Goal: Answer question/provide support: Share knowledge or assist other users

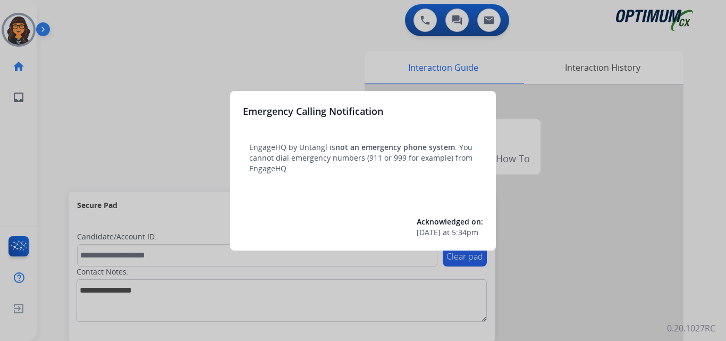
click at [69, 18] on div at bounding box center [363, 170] width 726 height 341
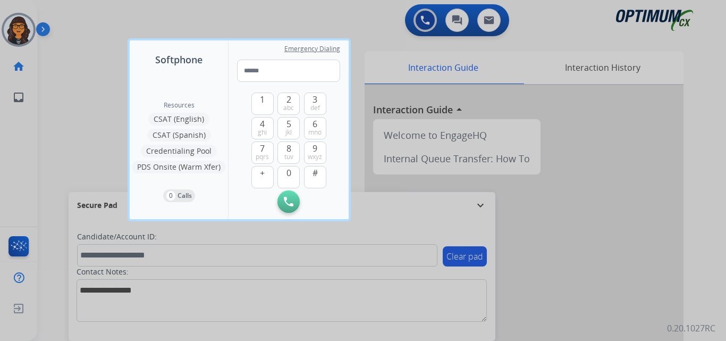
click at [69, 18] on div at bounding box center [363, 170] width 726 height 341
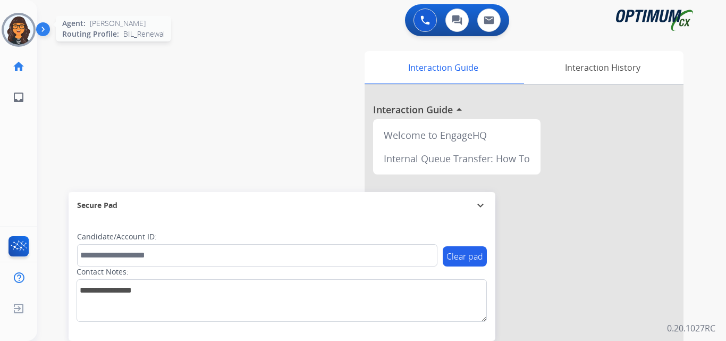
click at [19, 27] on img at bounding box center [19, 30] width 30 height 30
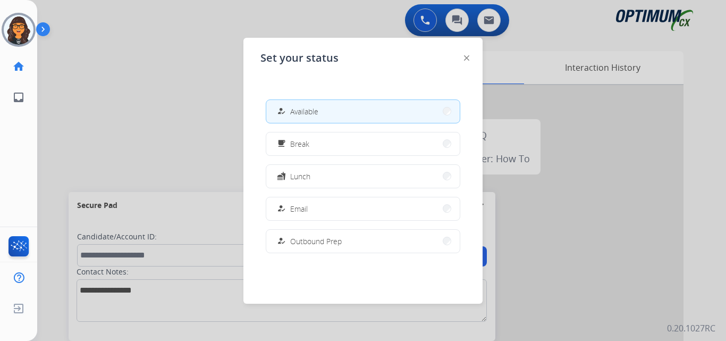
click at [467, 60] on img at bounding box center [466, 57] width 5 height 5
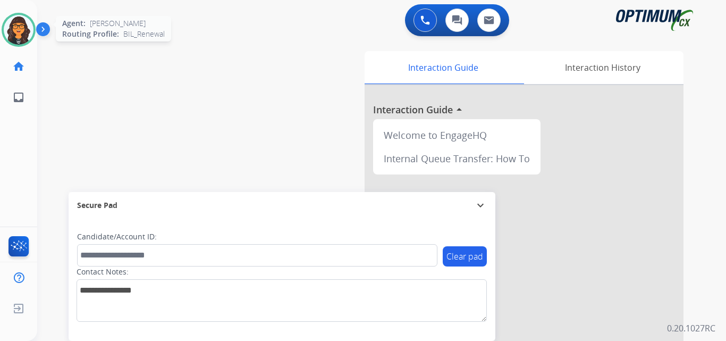
drag, startPoint x: 6, startPoint y: 34, endPoint x: 13, endPoint y: 36, distance: 7.7
click at [6, 34] on img at bounding box center [19, 30] width 30 height 30
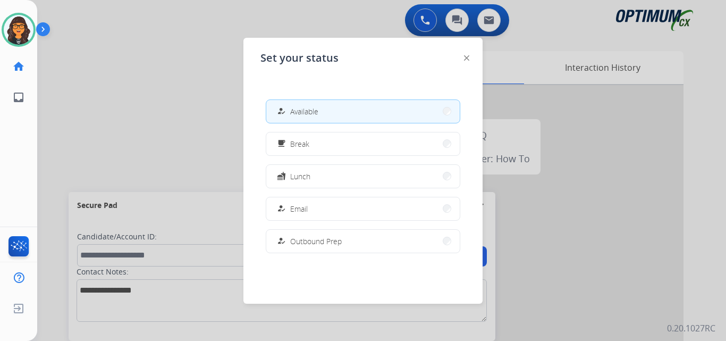
click at [467, 57] on img at bounding box center [466, 57] width 5 height 5
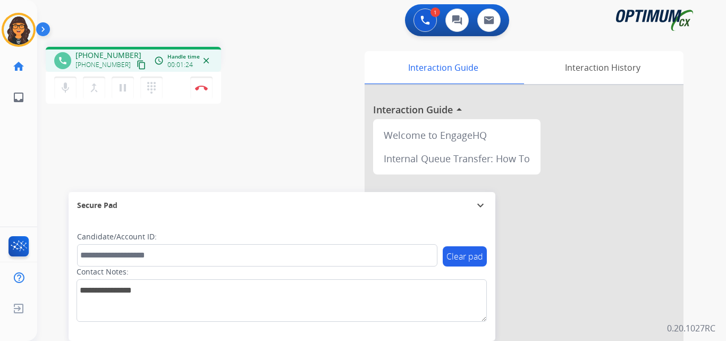
drag, startPoint x: 127, startPoint y: 62, endPoint x: 129, endPoint y: 56, distance: 6.1
click at [137, 62] on mat-icon "content_copy" at bounding box center [142, 65] width 10 height 10
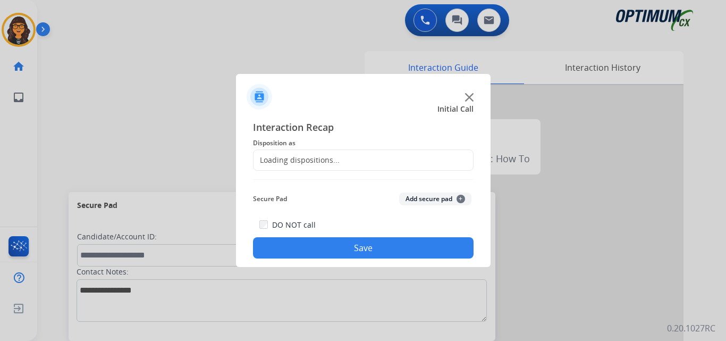
click at [203, 89] on div at bounding box center [363, 170] width 726 height 341
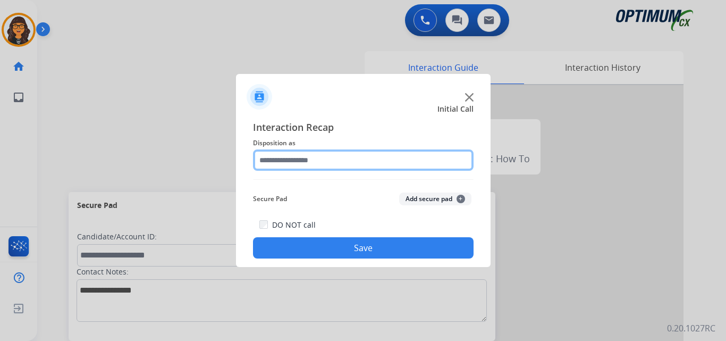
click at [274, 159] on input "text" at bounding box center [363, 159] width 221 height 21
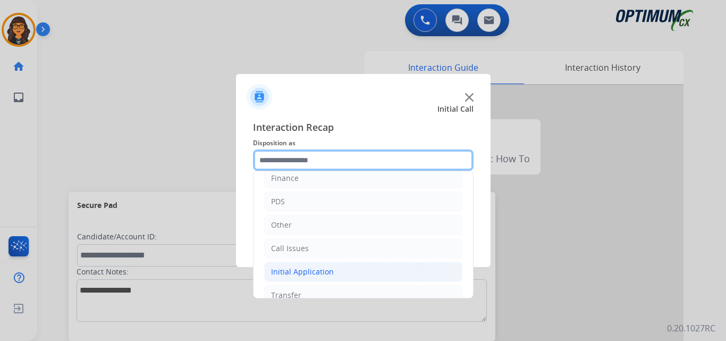
scroll to position [53, 0]
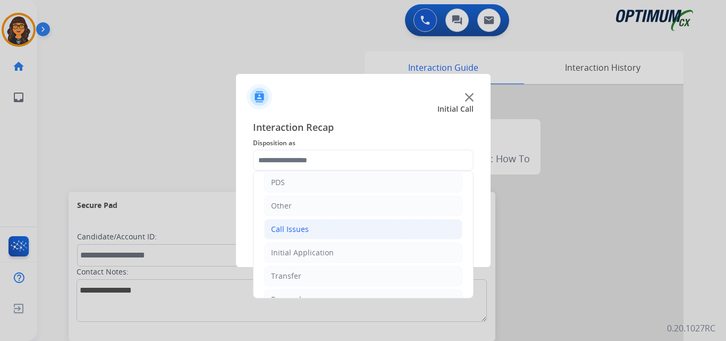
click at [288, 230] on div "Call Issues" at bounding box center [290, 229] width 38 height 11
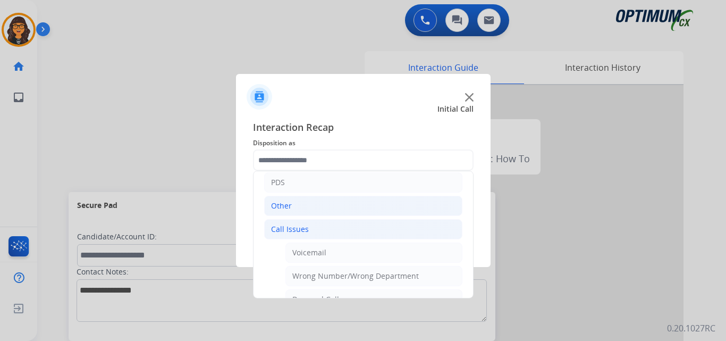
click at [275, 203] on div "Other" at bounding box center [281, 205] width 21 height 11
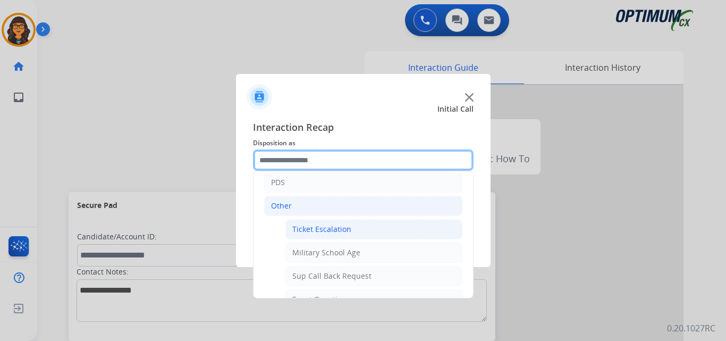
scroll to position [106, 0]
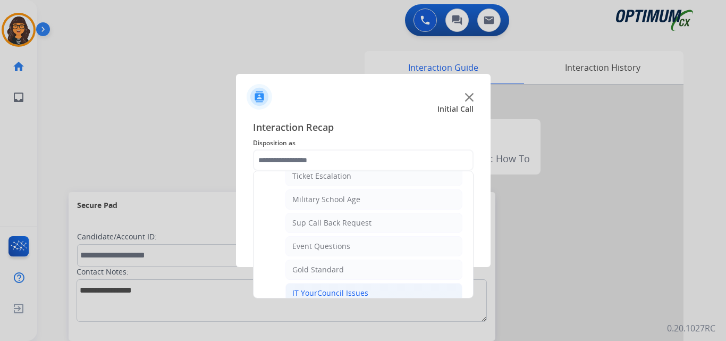
click at [332, 292] on div "IT YourCouncil Issues" at bounding box center [330, 293] width 76 height 11
type input "**********"
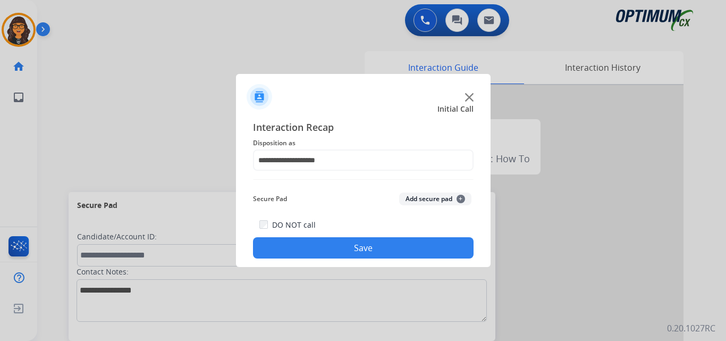
click at [342, 253] on button "Save" at bounding box center [363, 247] width 221 height 21
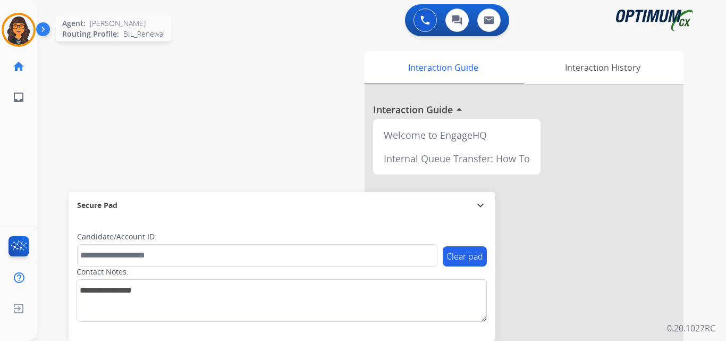
click at [16, 22] on img at bounding box center [19, 30] width 30 height 30
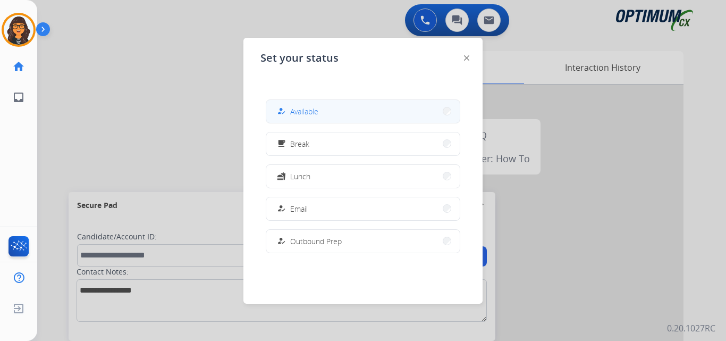
click at [328, 115] on button "how_to_reg Available" at bounding box center [362, 111] width 193 height 23
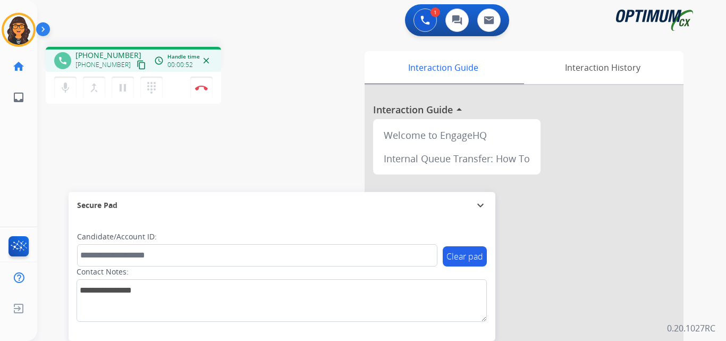
click at [137, 65] on mat-icon "content_copy" at bounding box center [142, 65] width 10 height 10
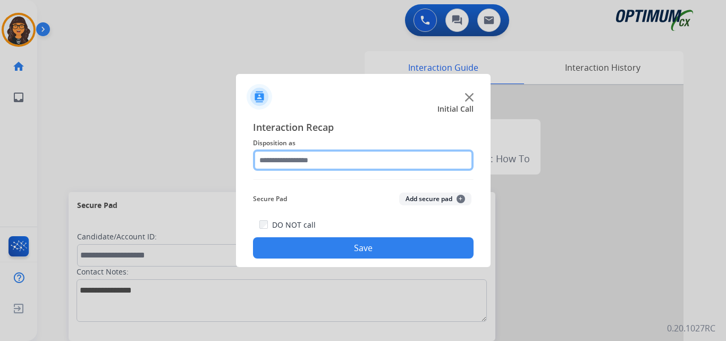
click at [284, 166] on input "text" at bounding box center [363, 159] width 221 height 21
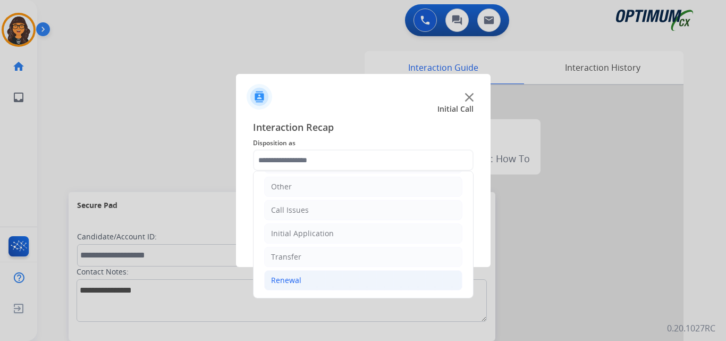
click at [293, 279] on div "Renewal" at bounding box center [286, 280] width 30 height 11
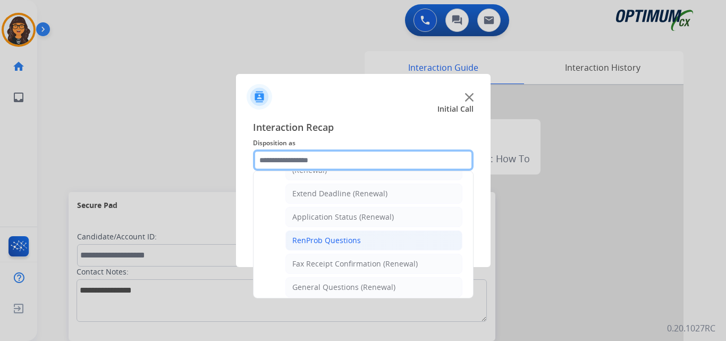
scroll to position [232, 0]
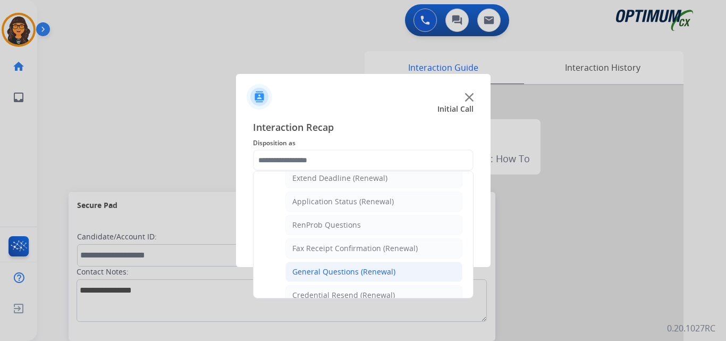
click at [342, 278] on li "General Questions (Renewal)" at bounding box center [373, 271] width 177 height 20
type input "**********"
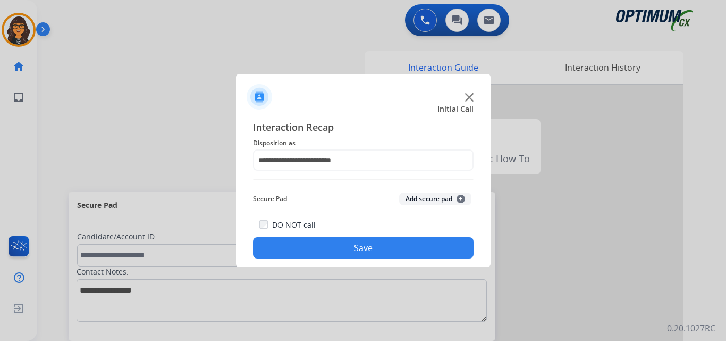
click at [336, 251] on button "Save" at bounding box center [363, 247] width 221 height 21
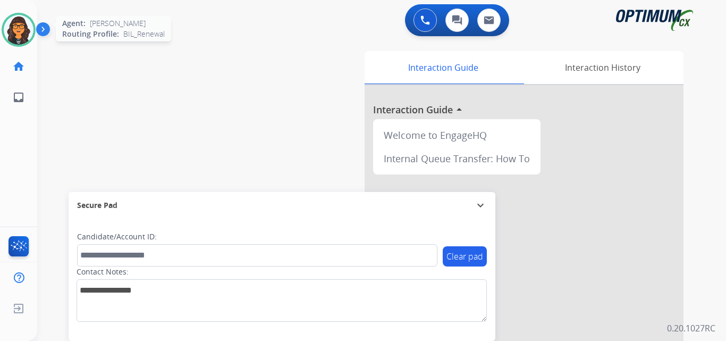
drag, startPoint x: 18, startPoint y: 32, endPoint x: 30, endPoint y: 38, distance: 12.8
click at [19, 32] on img at bounding box center [19, 30] width 30 height 30
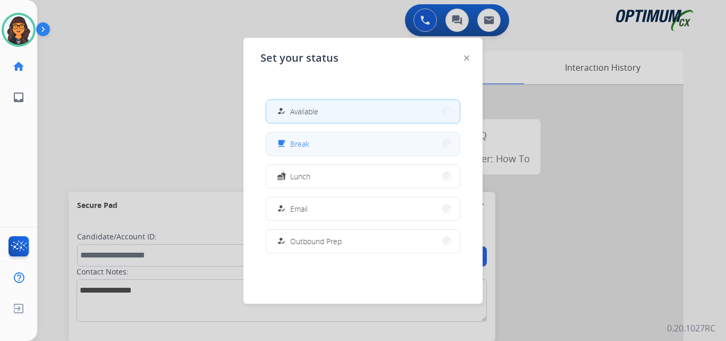
click at [386, 142] on button "free_breakfast Break" at bounding box center [362, 143] width 193 height 23
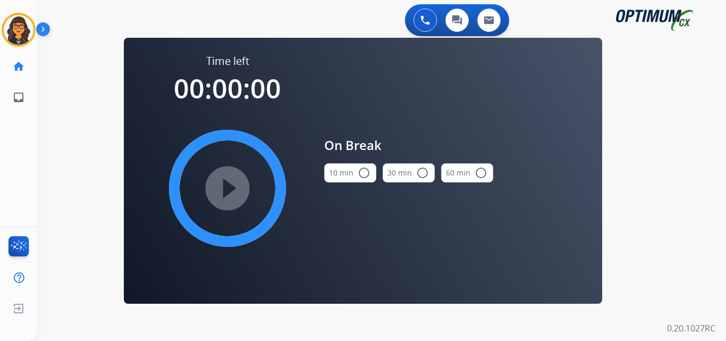
click at [376, 174] on div "10 min radio_button_unchecked 30 min radio_button_unchecked 60 min radio_button…" at bounding box center [408, 173] width 169 height 36
click at [362, 174] on mat-icon "radio_button_unchecked" at bounding box center [364, 172] width 13 height 13
click at [221, 182] on mat-icon "play_circle_filled" at bounding box center [227, 188] width 13 height 13
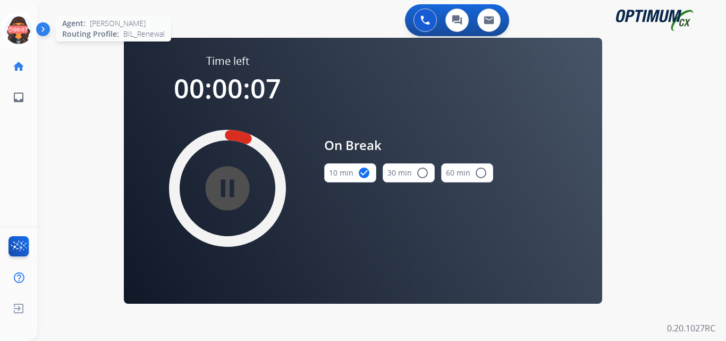
click at [21, 37] on icon at bounding box center [19, 30] width 35 height 35
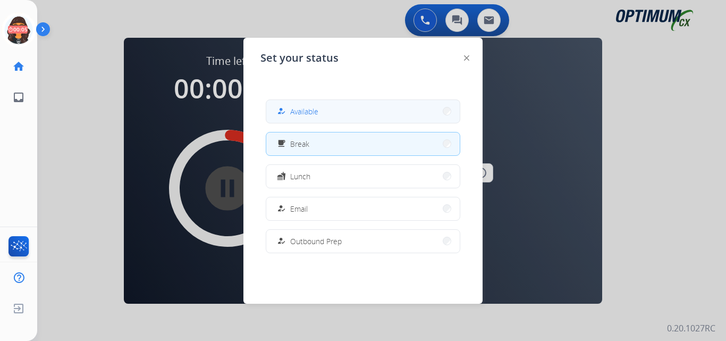
click at [305, 104] on button "how_to_reg Available" at bounding box center [362, 111] width 193 height 23
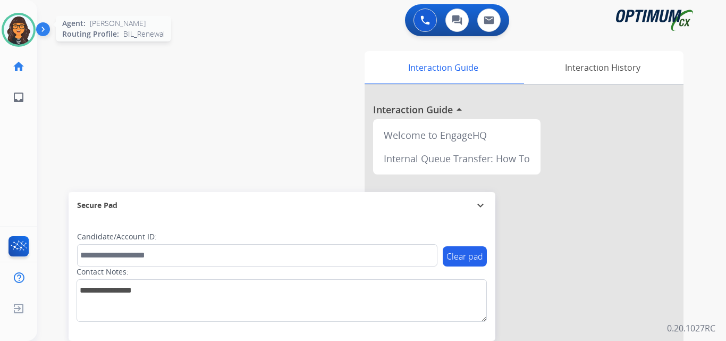
click at [17, 29] on img at bounding box center [19, 30] width 30 height 30
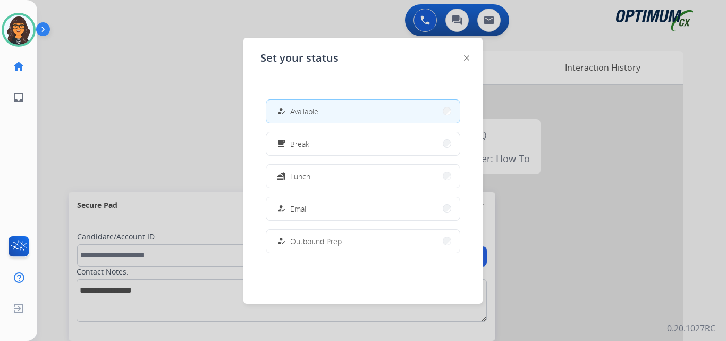
click at [467, 59] on img at bounding box center [466, 57] width 5 height 5
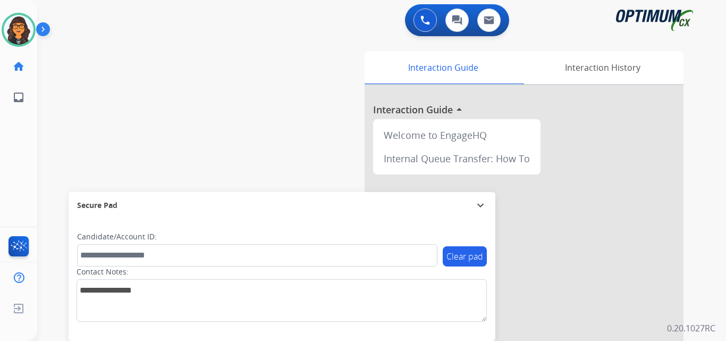
click at [160, 94] on div "swap_horiz Break voice bridge close_fullscreen Connect 3-Way Call merge_type Se…" at bounding box center [368, 259] width 663 height 443
click at [18, 18] on img at bounding box center [19, 30] width 30 height 30
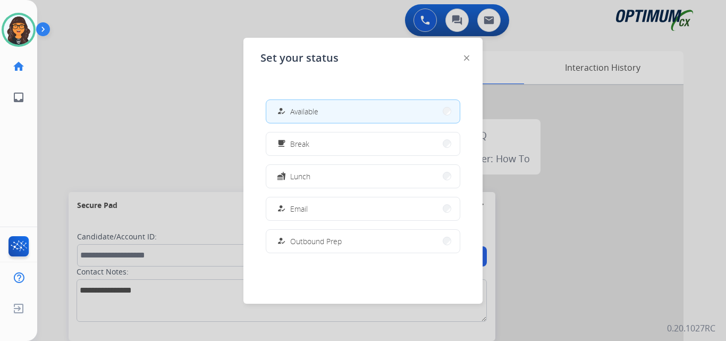
click at [468, 58] on img at bounding box center [466, 57] width 5 height 5
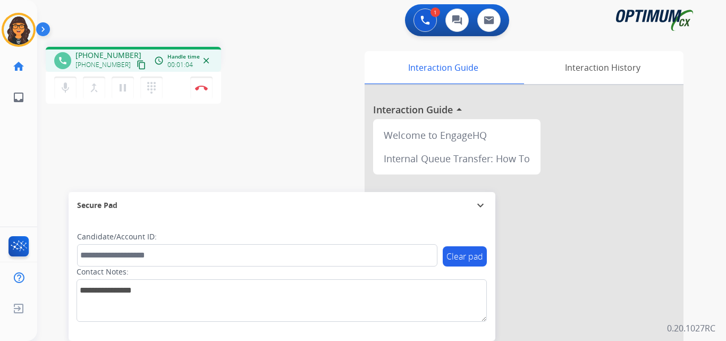
click at [137, 65] on mat-icon "content_copy" at bounding box center [142, 65] width 10 height 10
click at [199, 83] on button "Disconnect" at bounding box center [201, 88] width 22 height 22
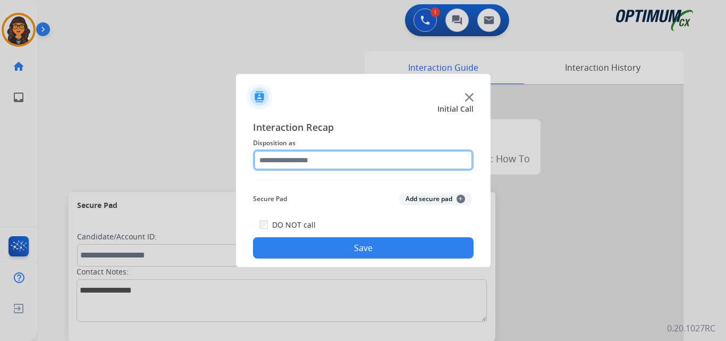
click at [313, 155] on input "text" at bounding box center [363, 159] width 221 height 21
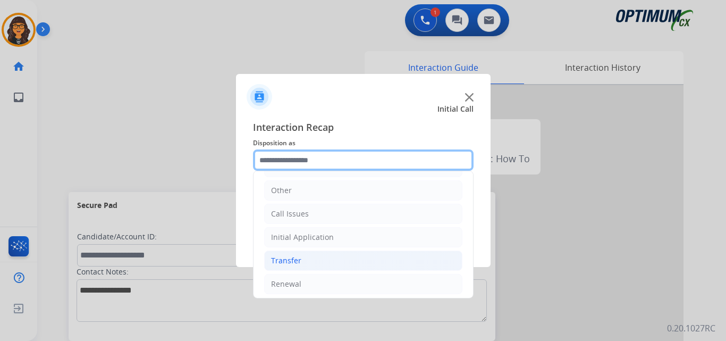
scroll to position [72, 0]
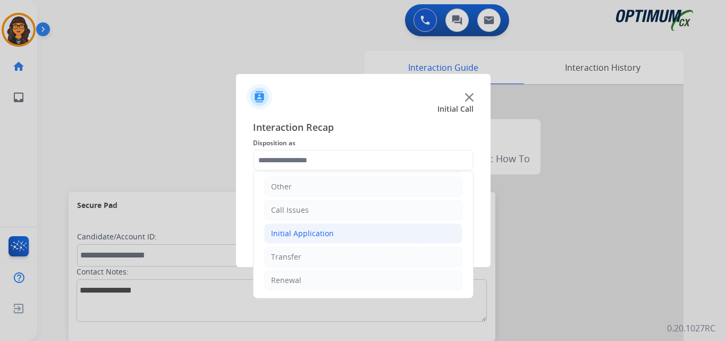
click at [331, 235] on li "Initial Application" at bounding box center [363, 233] width 198 height 20
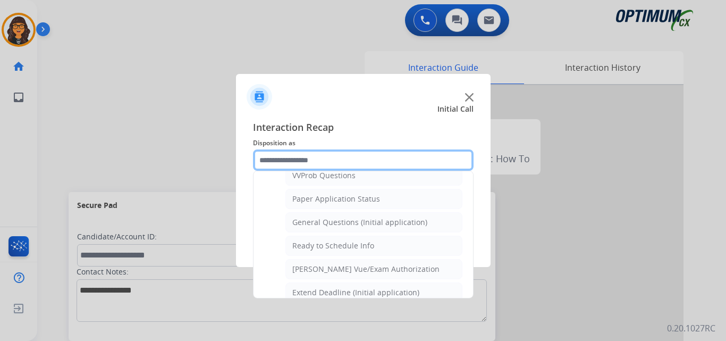
scroll to position [604, 0]
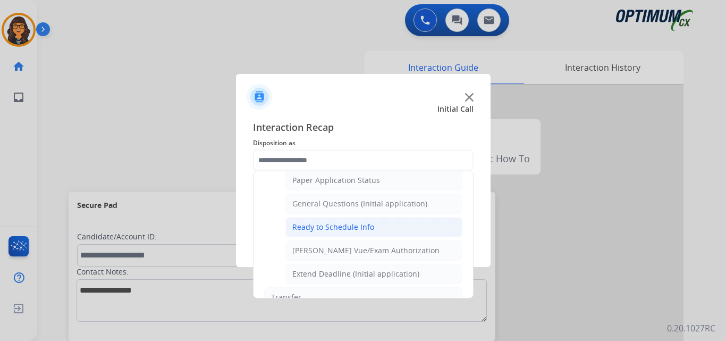
click at [349, 223] on div "Ready to Schedule Info" at bounding box center [333, 227] width 82 height 11
type input "**********"
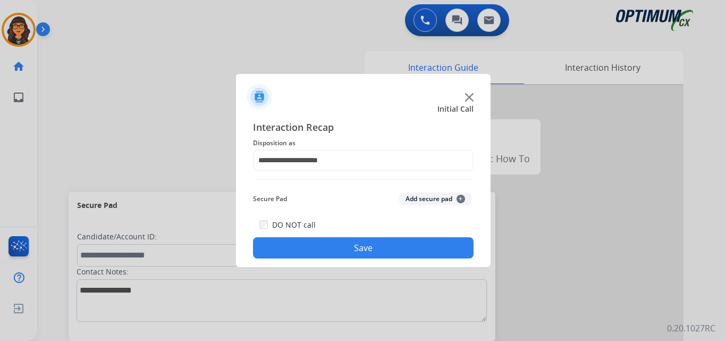
click at [359, 249] on button "Save" at bounding box center [363, 247] width 221 height 21
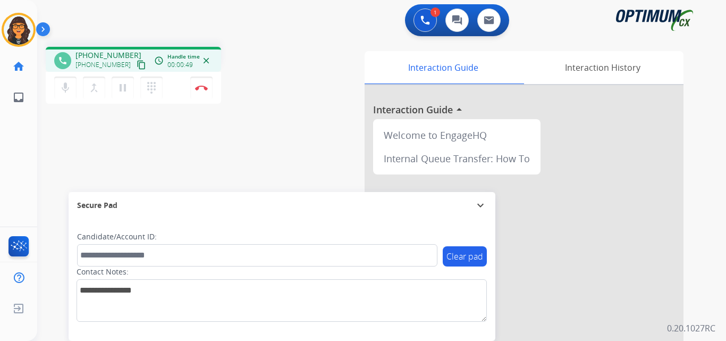
click at [137, 64] on mat-icon "content_copy" at bounding box center [142, 65] width 10 height 10
click at [201, 85] on img at bounding box center [201, 87] width 13 height 5
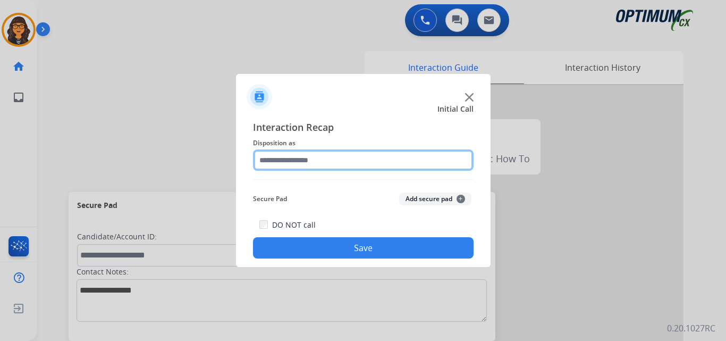
click at [305, 165] on input "text" at bounding box center [363, 159] width 221 height 21
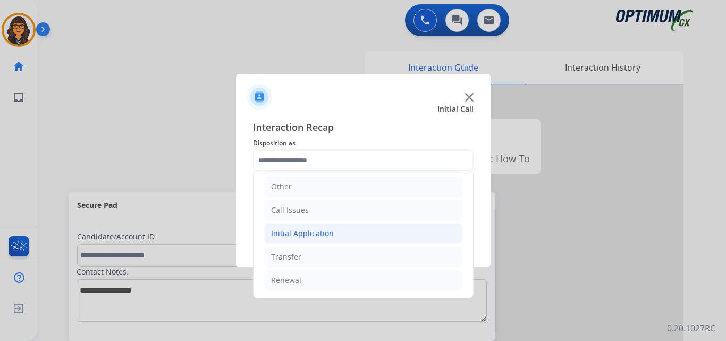
click at [317, 235] on div "Initial Application" at bounding box center [302, 233] width 63 height 11
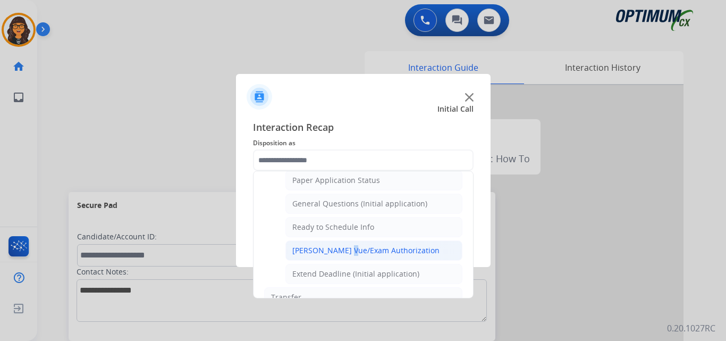
click at [345, 252] on div "[PERSON_NAME] Vue/Exam Authorization" at bounding box center [365, 250] width 147 height 11
type input "**********"
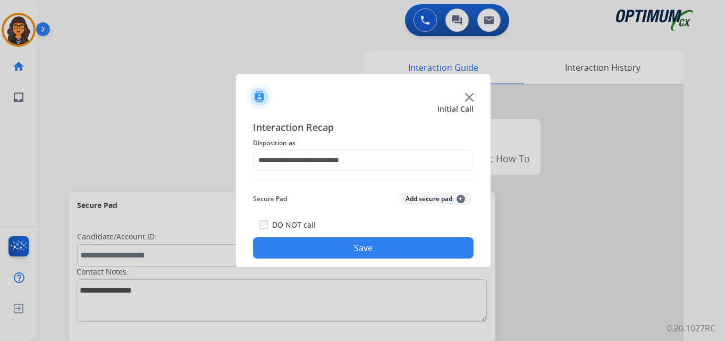
click at [345, 251] on button "Save" at bounding box center [363, 247] width 221 height 21
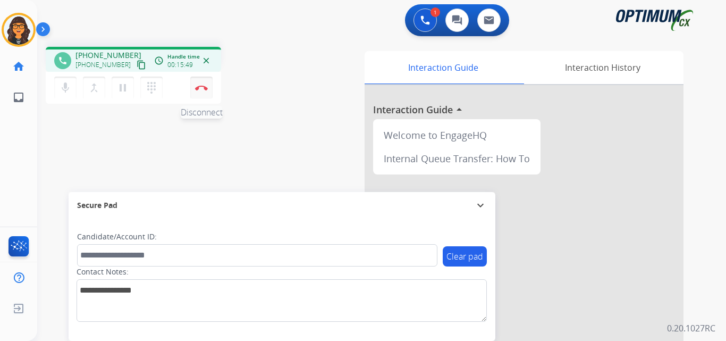
click at [202, 88] on img at bounding box center [201, 87] width 13 height 5
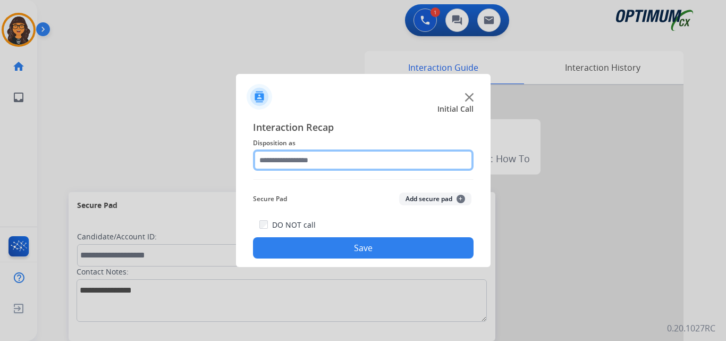
click at [318, 158] on input "text" at bounding box center [363, 159] width 221 height 21
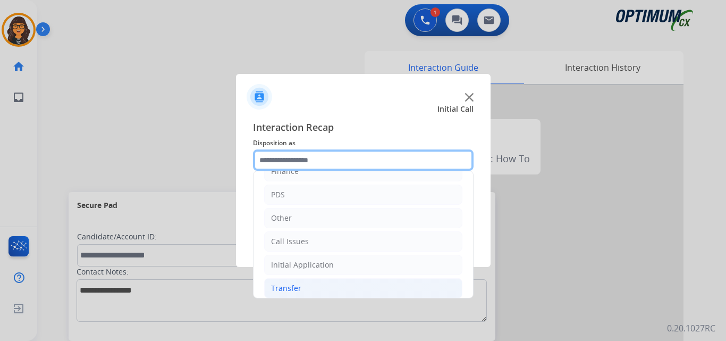
scroll to position [72, 0]
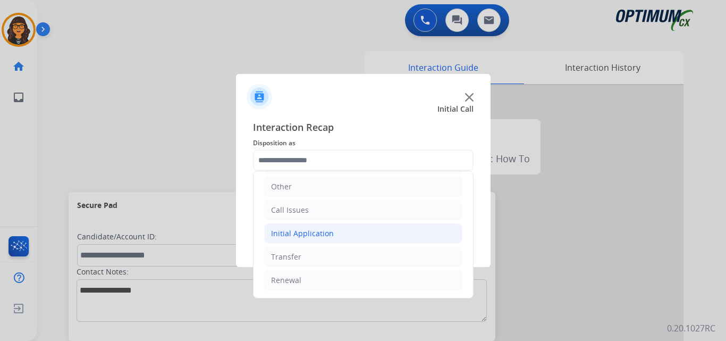
click at [318, 229] on div "Initial Application" at bounding box center [302, 233] width 63 height 11
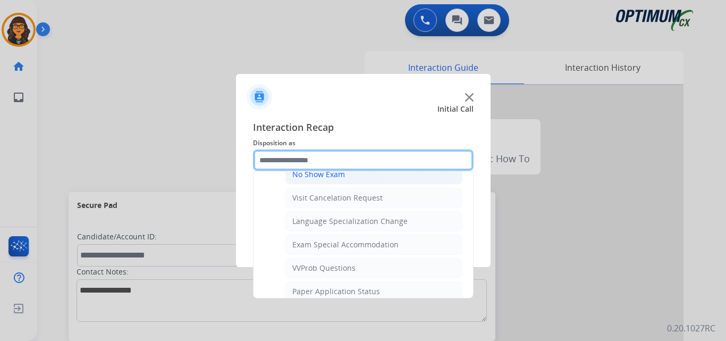
scroll to position [551, 0]
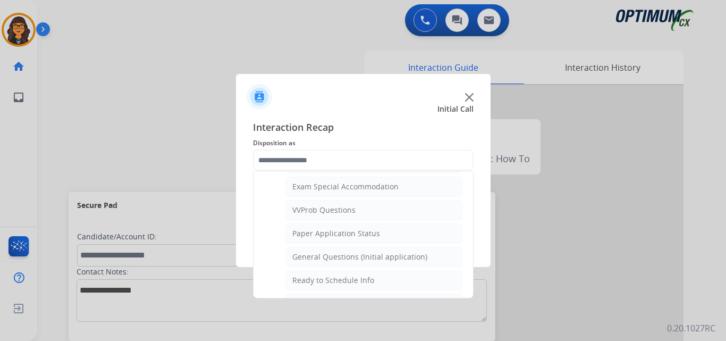
click at [350, 252] on div "General Questions (Initial application)" at bounding box center [359, 256] width 135 height 11
type input "**********"
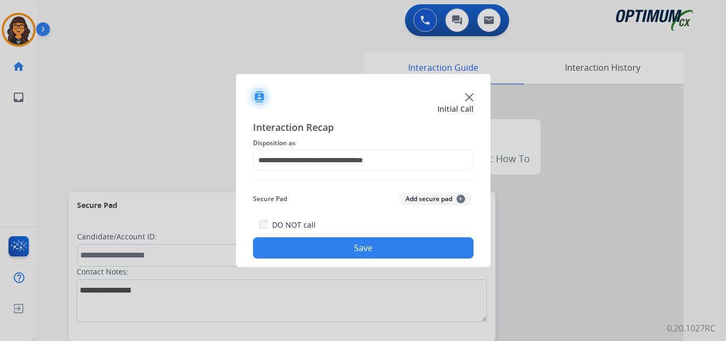
click at [349, 250] on button "Save" at bounding box center [363, 247] width 221 height 21
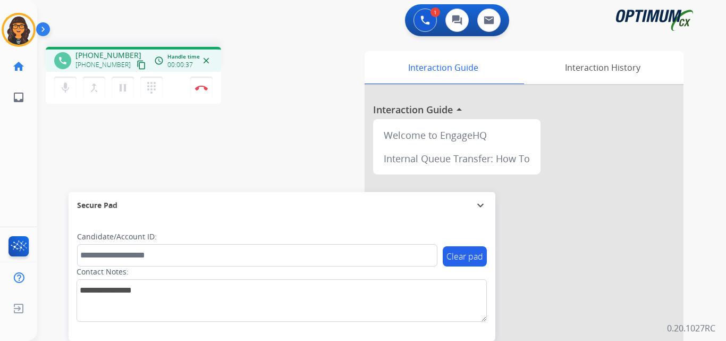
drag, startPoint x: 130, startPoint y: 63, endPoint x: 135, endPoint y: 1, distance: 62.9
click at [137, 64] on mat-icon "content_copy" at bounding box center [142, 65] width 10 height 10
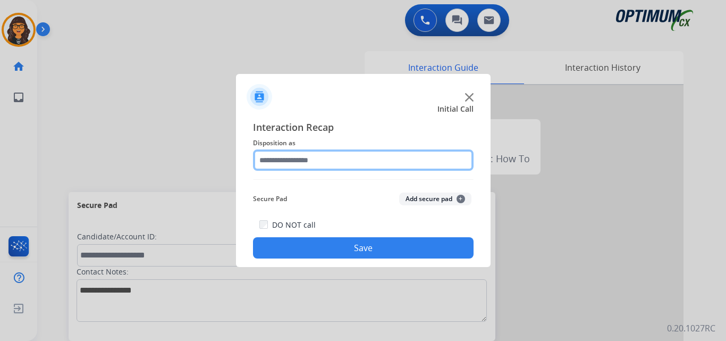
click at [271, 155] on input "text" at bounding box center [363, 159] width 221 height 21
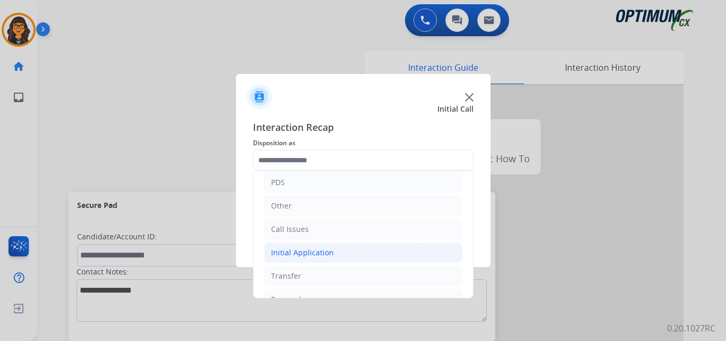
click at [325, 251] on div "Initial Application" at bounding box center [302, 252] width 63 height 11
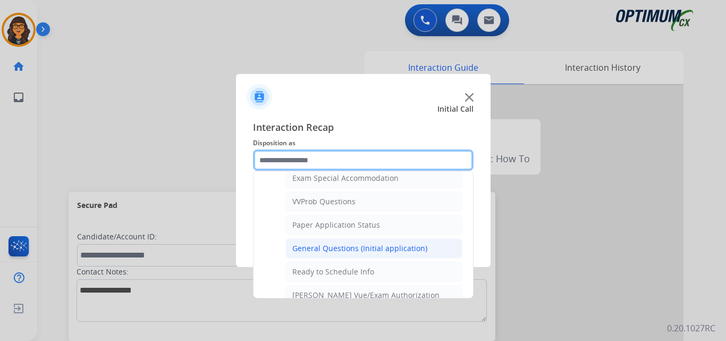
scroll to position [585, 0]
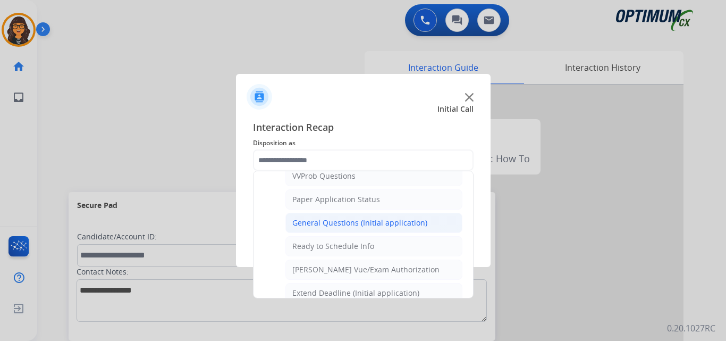
click at [347, 223] on div "General Questions (Initial application)" at bounding box center [359, 222] width 135 height 11
type input "**********"
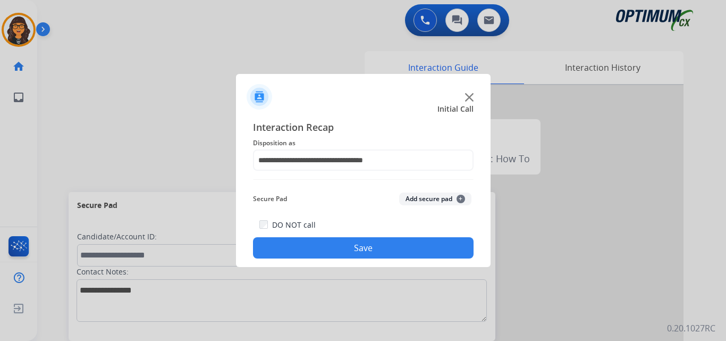
click at [352, 241] on button "Save" at bounding box center [363, 247] width 221 height 21
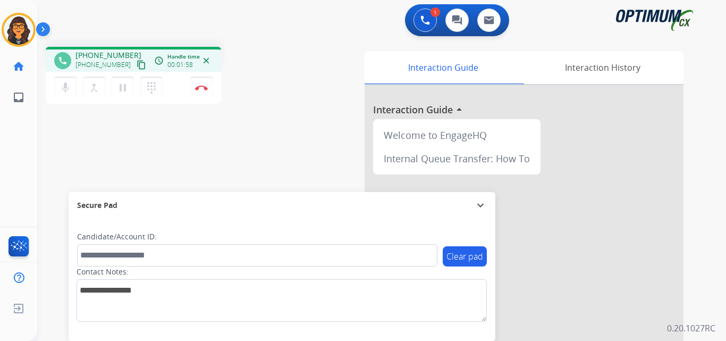
drag, startPoint x: 129, startPoint y: 65, endPoint x: 126, endPoint y: 57, distance: 8.2
click at [137, 65] on mat-icon "content_copy" at bounding box center [142, 65] width 10 height 10
click at [204, 85] on img at bounding box center [201, 87] width 13 height 5
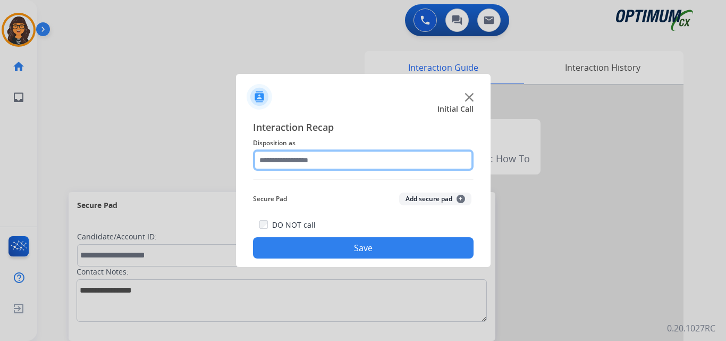
click at [301, 151] on input "text" at bounding box center [363, 159] width 221 height 21
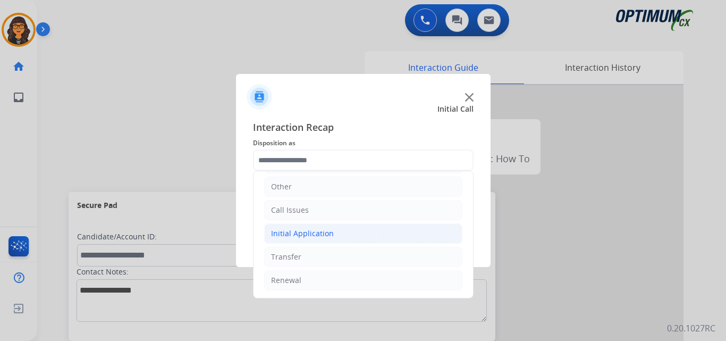
click at [313, 235] on div "Initial Application" at bounding box center [302, 233] width 63 height 11
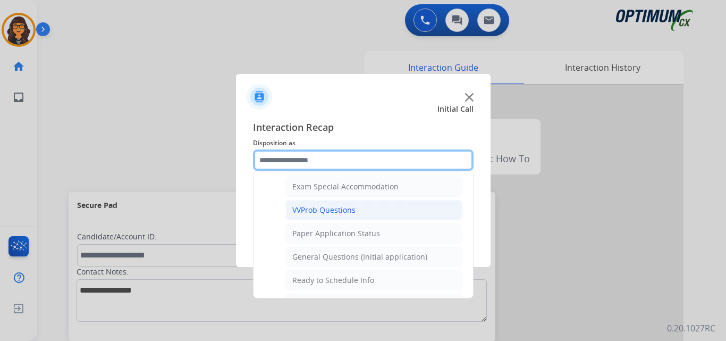
scroll to position [604, 0]
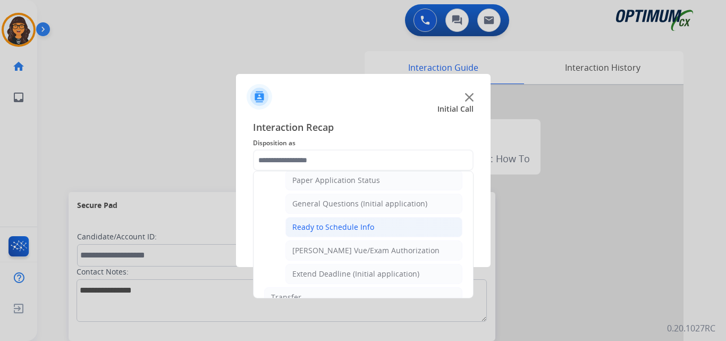
click at [350, 229] on div "Ready to Schedule Info" at bounding box center [333, 227] width 82 height 11
type input "**********"
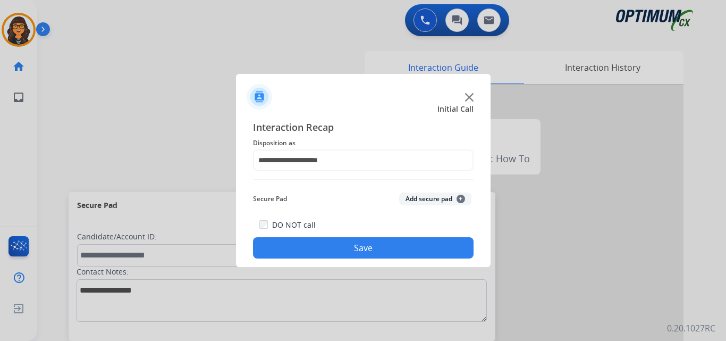
click at [350, 250] on button "Save" at bounding box center [363, 247] width 221 height 21
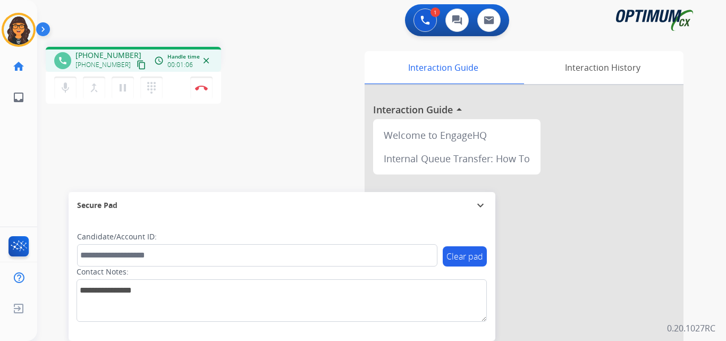
click at [137, 66] on mat-icon "content_copy" at bounding box center [142, 65] width 10 height 10
click at [137, 64] on mat-icon "content_copy" at bounding box center [142, 65] width 10 height 10
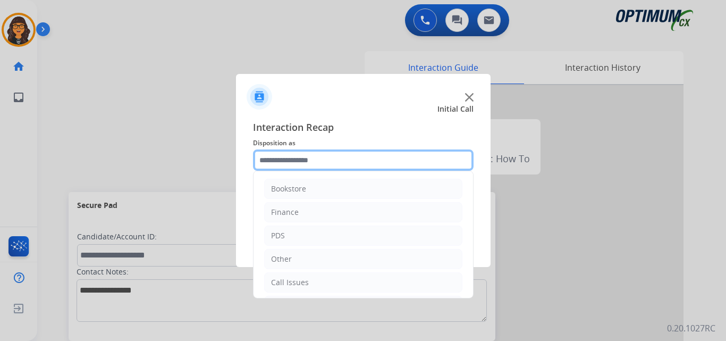
click at [292, 160] on input "text" at bounding box center [363, 159] width 221 height 21
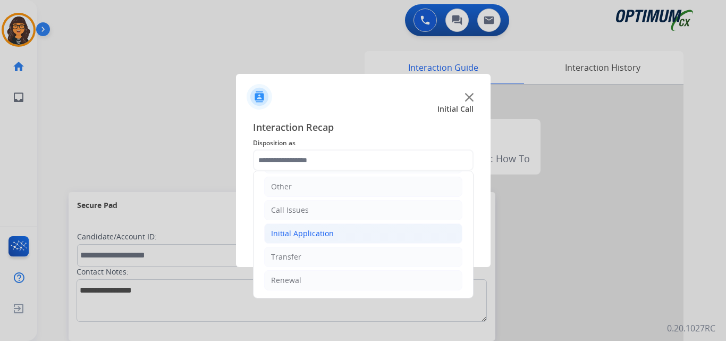
click at [320, 239] on div "Initial Application" at bounding box center [302, 233] width 63 height 11
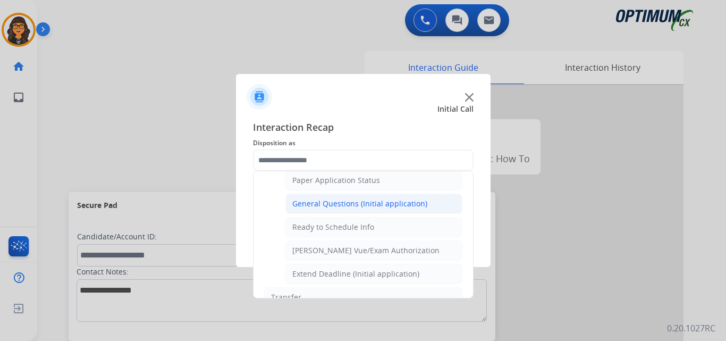
click at [351, 207] on div "General Questions (Initial application)" at bounding box center [359, 203] width 135 height 11
type input "**********"
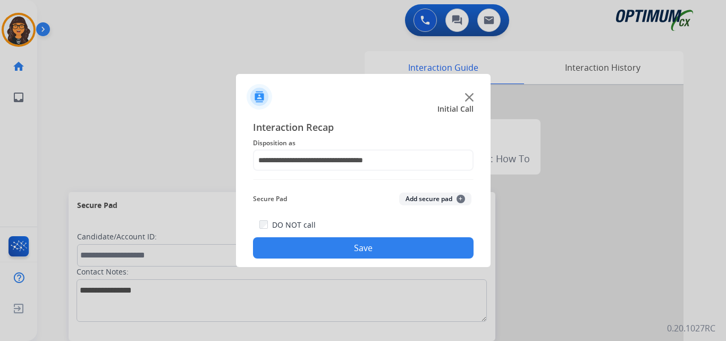
click at [349, 250] on button "Save" at bounding box center [363, 247] width 221 height 21
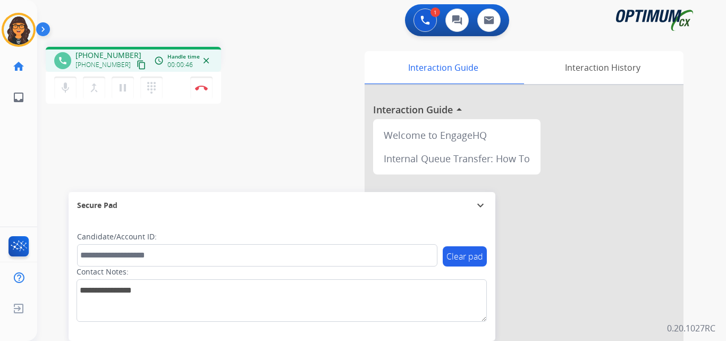
click at [137, 65] on mat-icon "content_copy" at bounding box center [142, 65] width 10 height 10
click at [202, 89] on img at bounding box center [201, 87] width 13 height 5
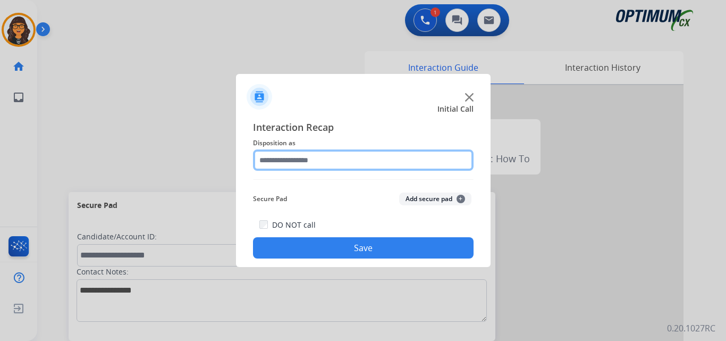
click at [320, 168] on input "text" at bounding box center [363, 159] width 221 height 21
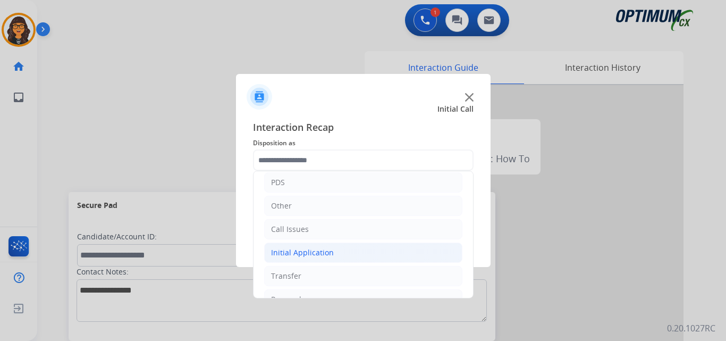
click at [317, 256] on div "Initial Application" at bounding box center [302, 252] width 63 height 11
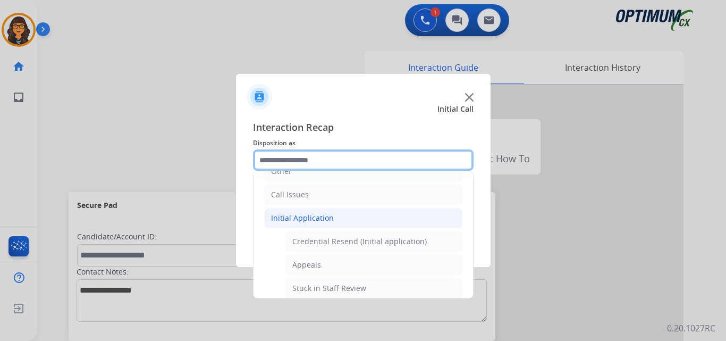
scroll to position [106, 0]
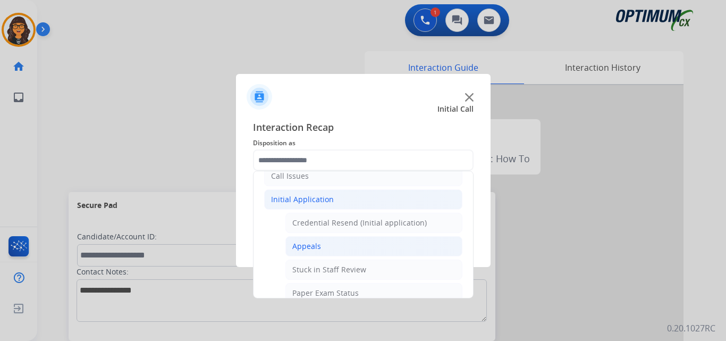
click at [317, 246] on div "Appeals" at bounding box center [306, 246] width 29 height 11
type input "*******"
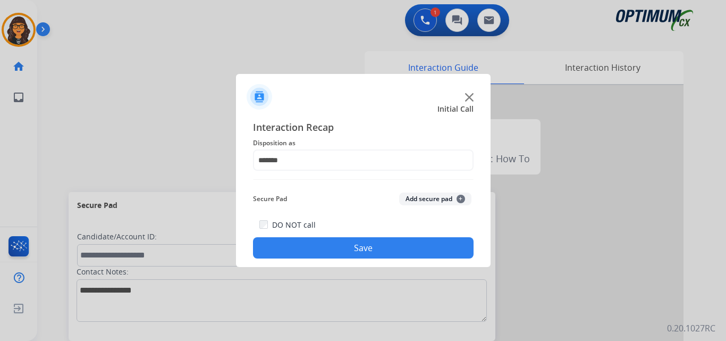
click at [343, 251] on button "Save" at bounding box center [363, 247] width 221 height 21
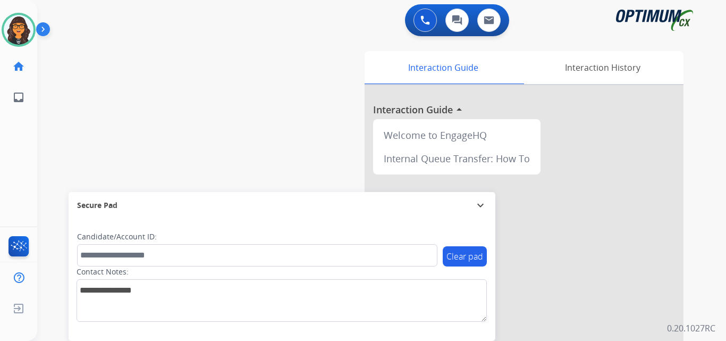
drag, startPoint x: 23, startPoint y: 32, endPoint x: 44, endPoint y: 39, distance: 22.4
click at [23, 32] on img at bounding box center [19, 30] width 30 height 30
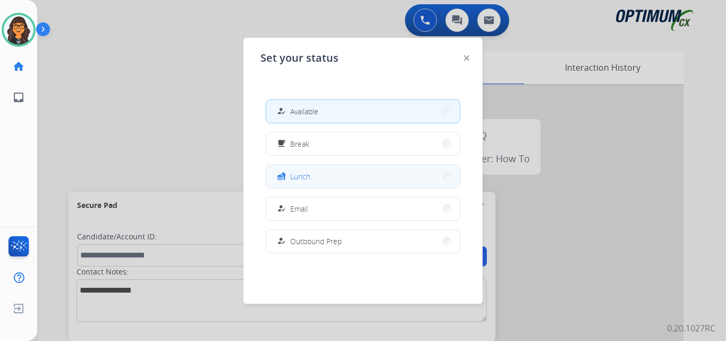
click at [312, 169] on button "fastfood Lunch" at bounding box center [362, 176] width 193 height 23
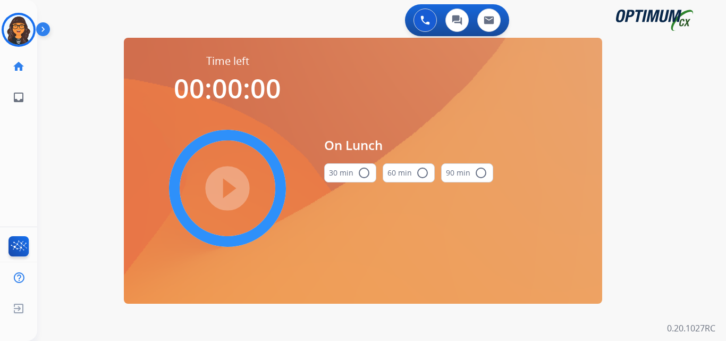
click at [345, 180] on button "30 min radio_button_unchecked" at bounding box center [350, 172] width 52 height 19
click at [231, 182] on mat-icon "play_circle_filled" at bounding box center [227, 188] width 13 height 13
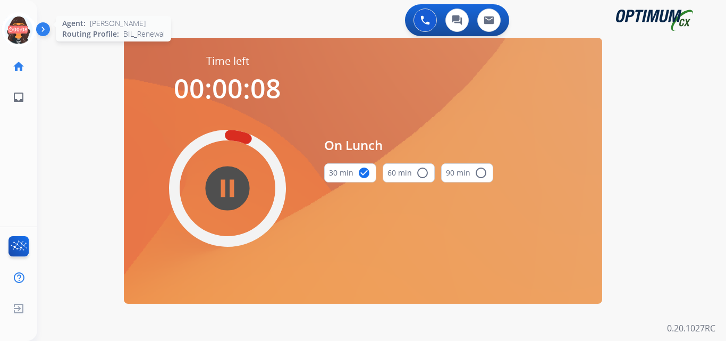
click at [16, 30] on icon at bounding box center [19, 30] width 35 height 35
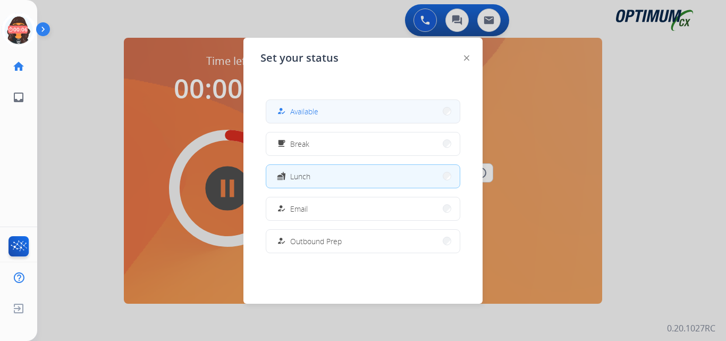
click at [306, 112] on span "Available" at bounding box center [304, 111] width 28 height 11
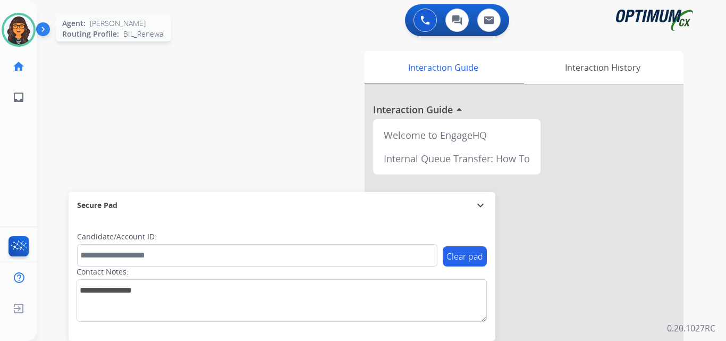
click at [13, 23] on img at bounding box center [19, 30] width 30 height 30
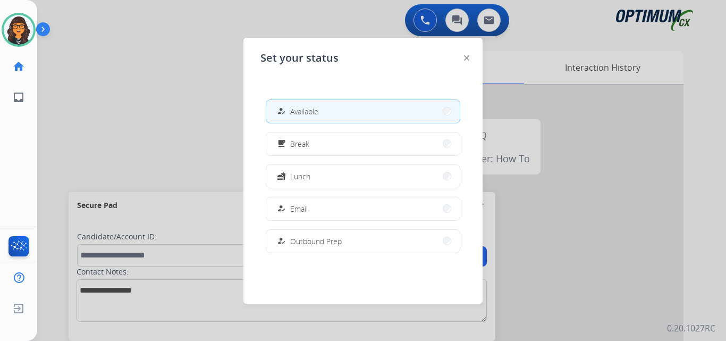
click at [470, 56] on div "Set your status how_to_reg Available free_breakfast Break fastfood Lunch how_to…" at bounding box center [362, 171] width 239 height 266
click at [465, 57] on img at bounding box center [466, 57] width 5 height 5
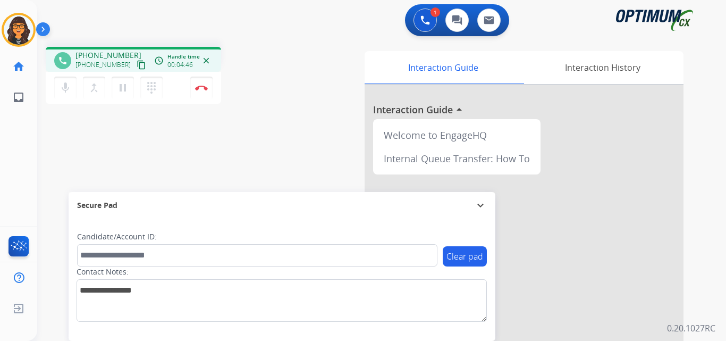
click at [137, 63] on mat-icon "content_copy" at bounding box center [142, 65] width 10 height 10
click at [204, 86] on img at bounding box center [201, 87] width 13 height 5
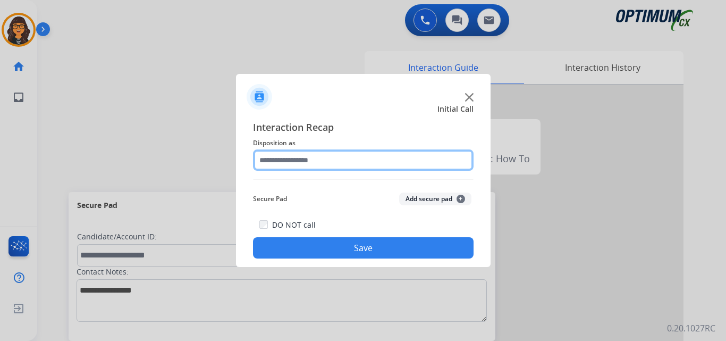
click at [288, 164] on input "text" at bounding box center [363, 159] width 221 height 21
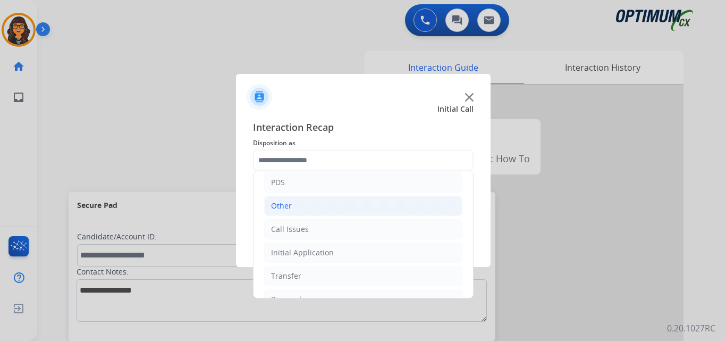
click at [281, 202] on div "Other" at bounding box center [281, 205] width 21 height 11
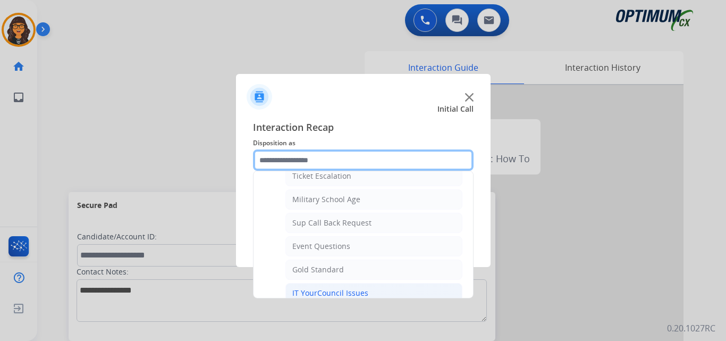
scroll to position [159, 0]
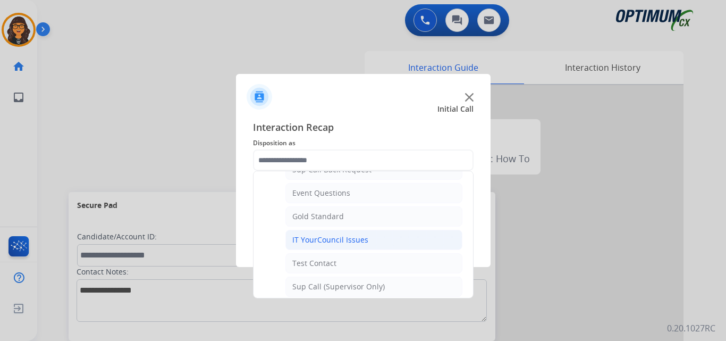
click at [317, 238] on div "IT YourCouncil Issues" at bounding box center [330, 239] width 76 height 11
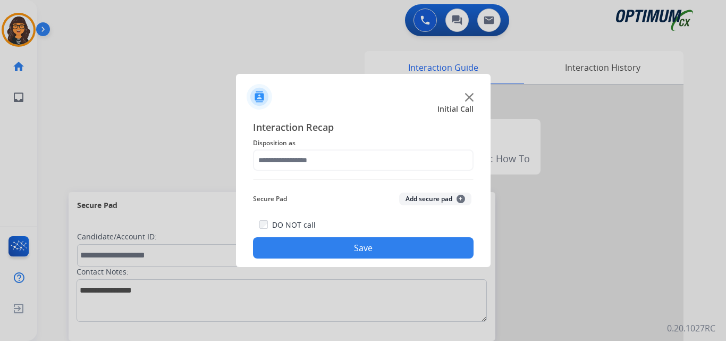
type input "**********"
click at [336, 244] on button "Save" at bounding box center [363, 247] width 221 height 21
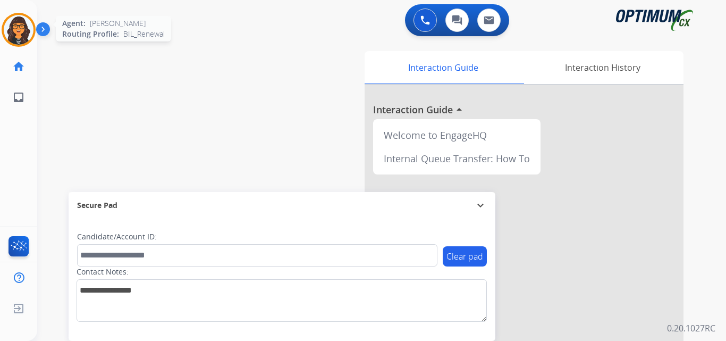
click at [24, 38] on img at bounding box center [19, 30] width 30 height 30
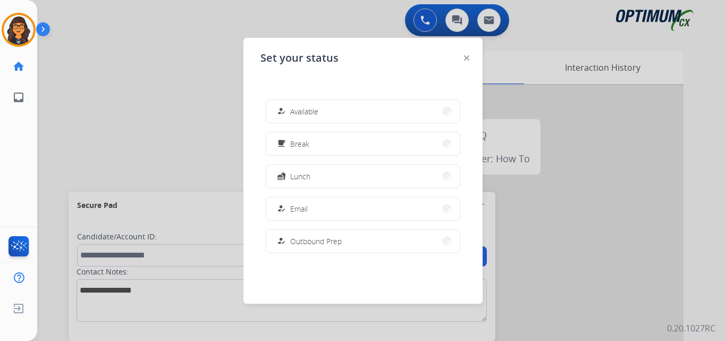
click at [303, 111] on span "Available" at bounding box center [304, 111] width 28 height 11
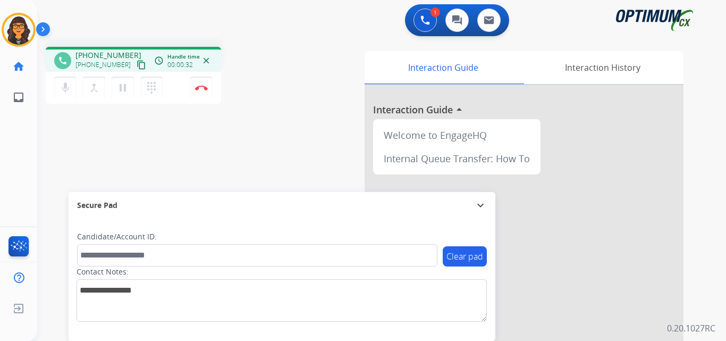
drag, startPoint x: 130, startPoint y: 64, endPoint x: 129, endPoint y: 44, distance: 20.2
click at [137, 64] on mat-icon "content_copy" at bounding box center [142, 65] width 10 height 10
click at [203, 87] on img at bounding box center [201, 87] width 13 height 5
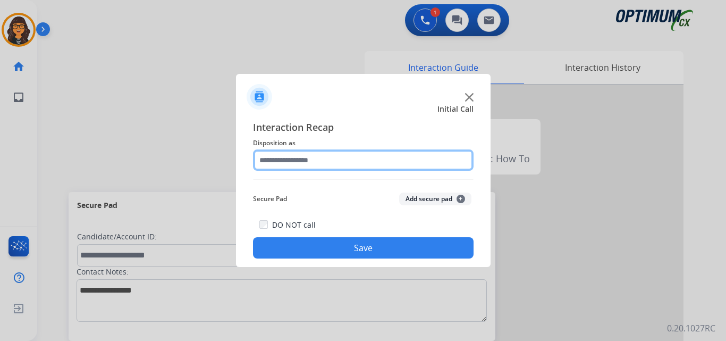
click at [316, 162] on input "text" at bounding box center [363, 159] width 221 height 21
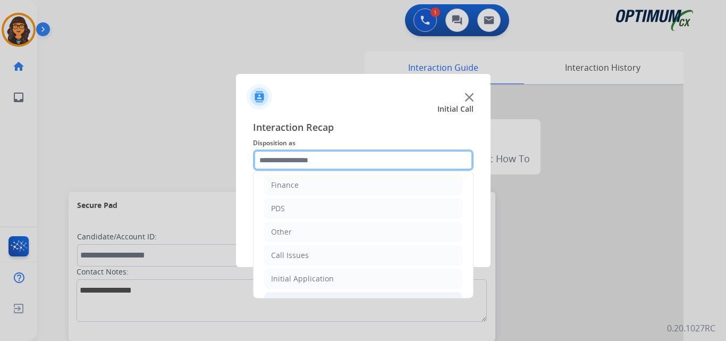
scroll to position [72, 0]
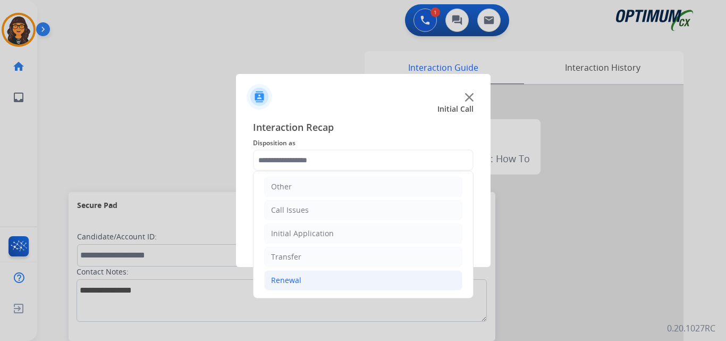
click at [287, 280] on div "Renewal" at bounding box center [286, 280] width 30 height 11
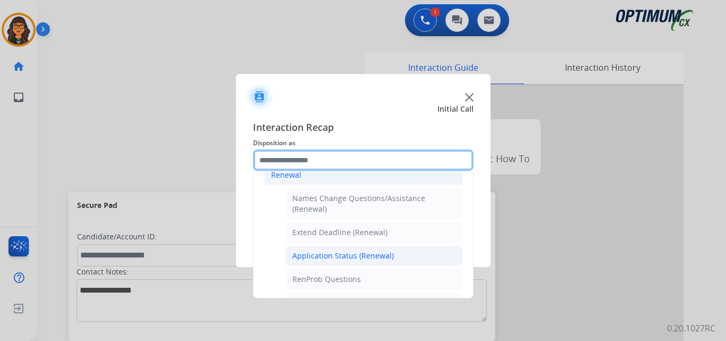
scroll to position [179, 0]
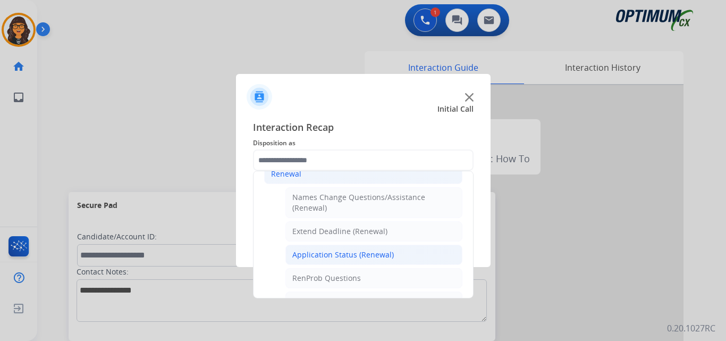
click at [362, 246] on li "Application Status (Renewal)" at bounding box center [373, 254] width 177 height 20
type input "**********"
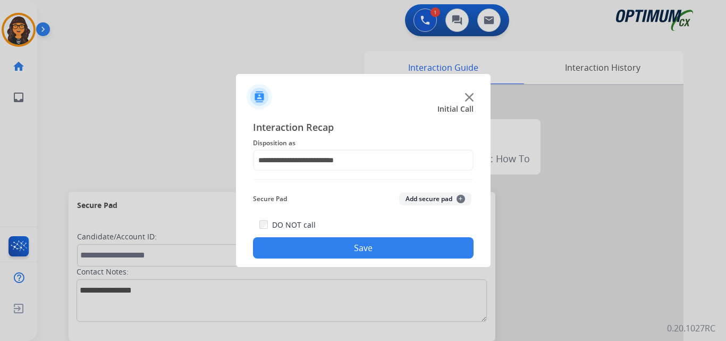
click at [361, 246] on button "Save" at bounding box center [363, 247] width 221 height 21
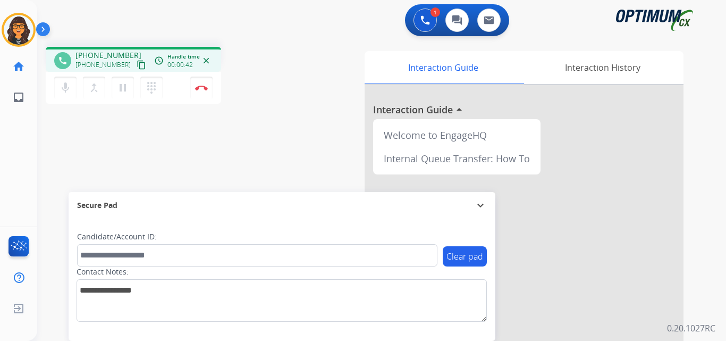
click at [137, 63] on mat-icon "content_copy" at bounding box center [142, 65] width 10 height 10
click at [199, 84] on button "Disconnect" at bounding box center [201, 88] width 22 height 22
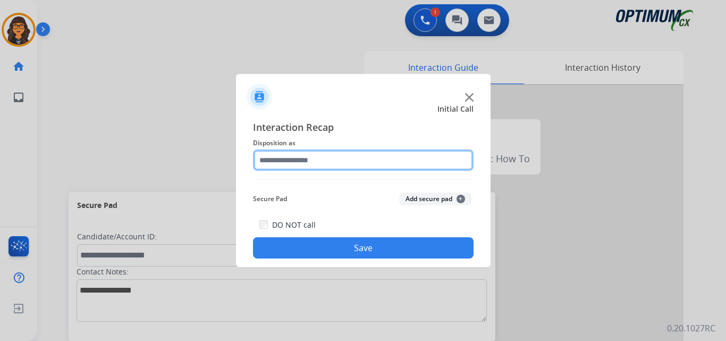
click at [309, 164] on input "text" at bounding box center [363, 159] width 221 height 21
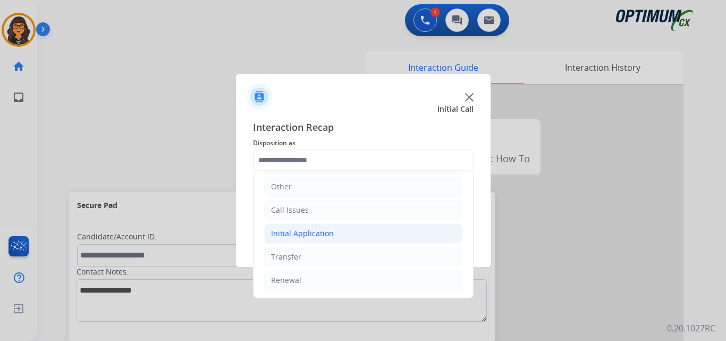
click at [319, 234] on div "Initial Application" at bounding box center [302, 233] width 63 height 11
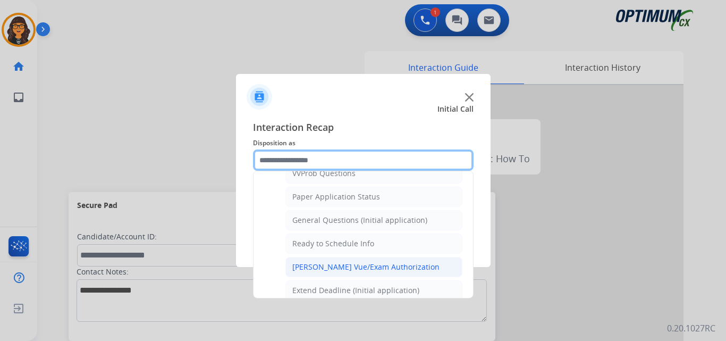
scroll to position [604, 0]
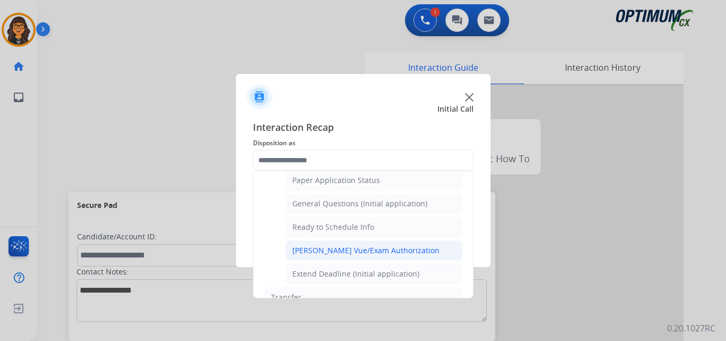
click at [361, 247] on div "[PERSON_NAME] Vue/Exam Authorization" at bounding box center [365, 250] width 147 height 11
type input "**********"
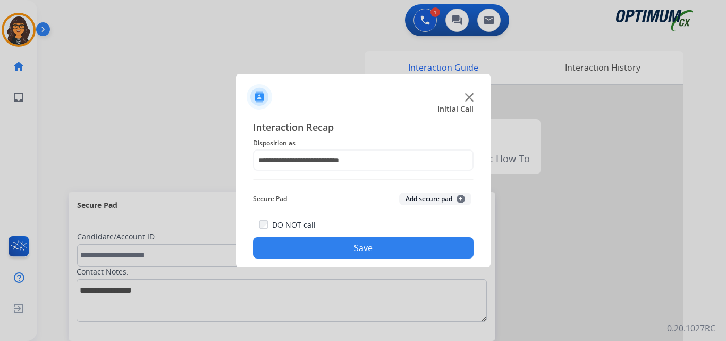
click at [356, 247] on button "Save" at bounding box center [363, 247] width 221 height 21
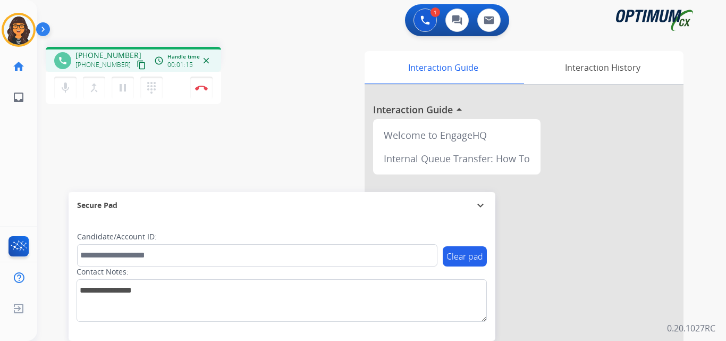
click at [137, 67] on mat-icon "content_copy" at bounding box center [142, 65] width 10 height 10
click at [120, 88] on mat-icon "pause" at bounding box center [122, 87] width 13 height 13
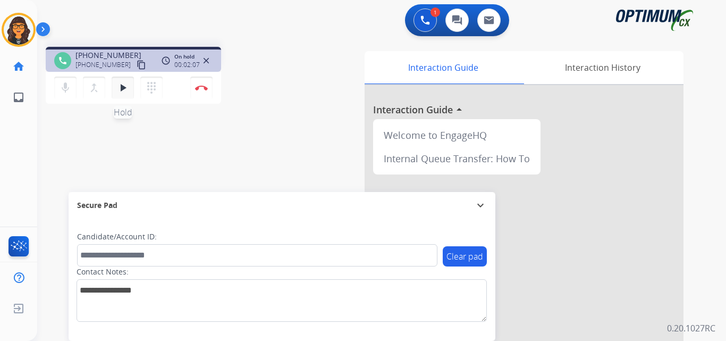
click at [122, 86] on mat-icon "play_arrow" at bounding box center [122, 87] width 13 height 13
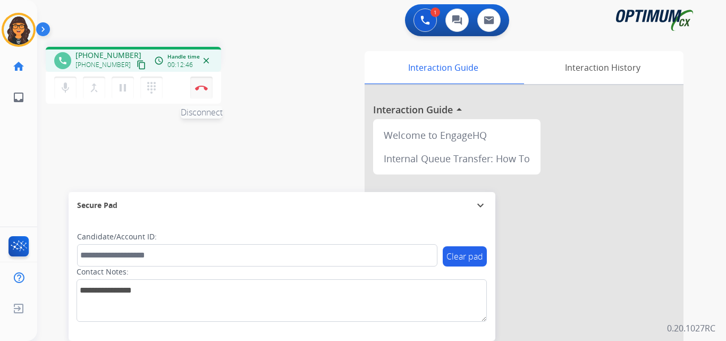
click at [200, 88] on img at bounding box center [201, 87] width 13 height 5
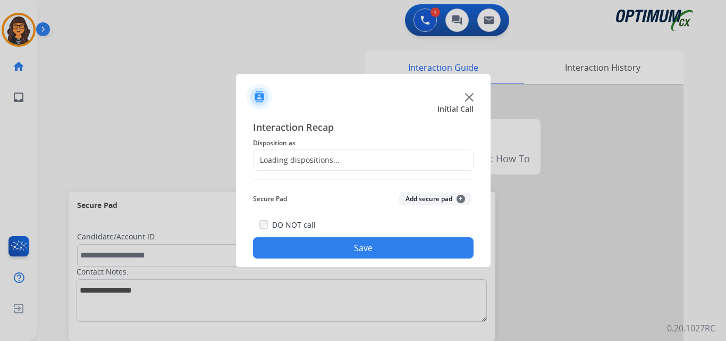
click at [281, 154] on div "Loading dispositions..." at bounding box center [363, 159] width 221 height 21
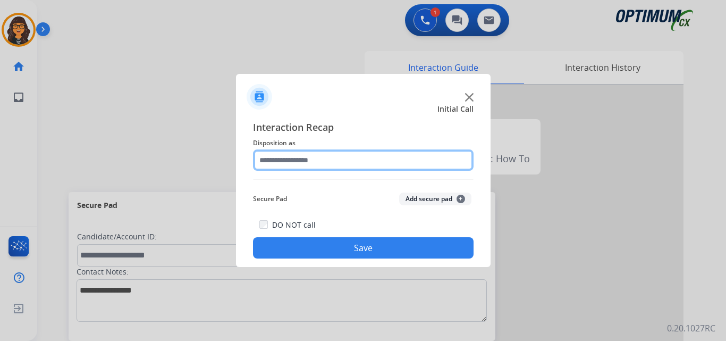
click at [283, 155] on input "text" at bounding box center [363, 159] width 221 height 21
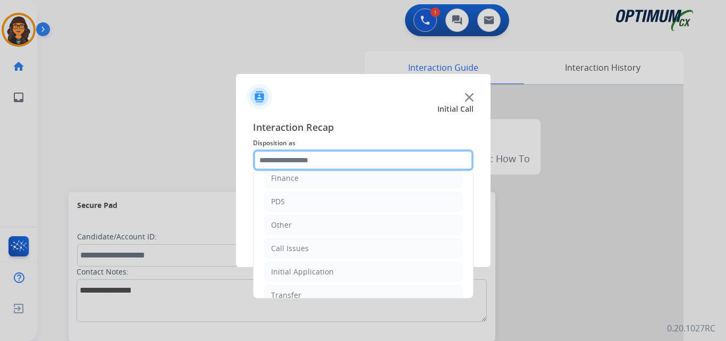
scroll to position [53, 0]
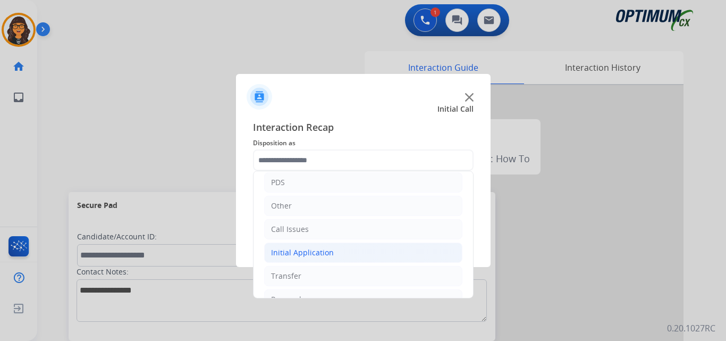
click at [297, 252] on div "Initial Application" at bounding box center [302, 252] width 63 height 11
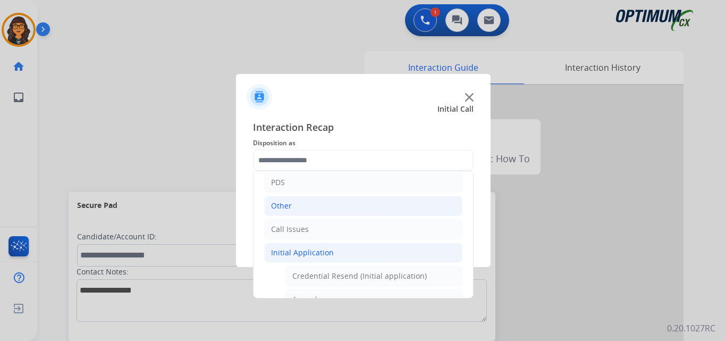
click at [280, 208] on div "Other" at bounding box center [281, 205] width 21 height 11
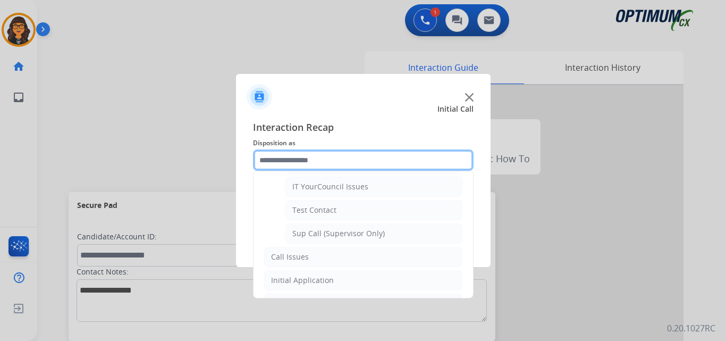
scroll to position [259, 0]
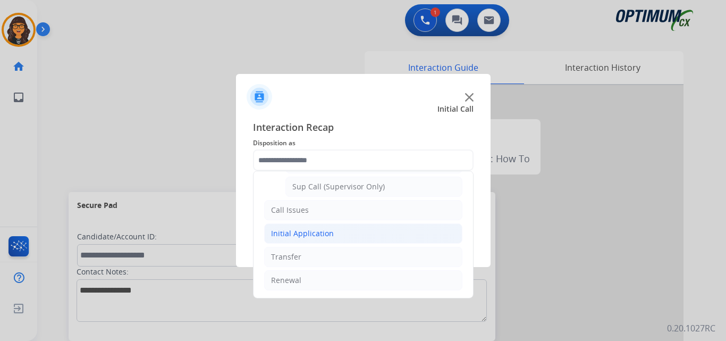
click at [320, 230] on div "Initial Application" at bounding box center [302, 233] width 63 height 11
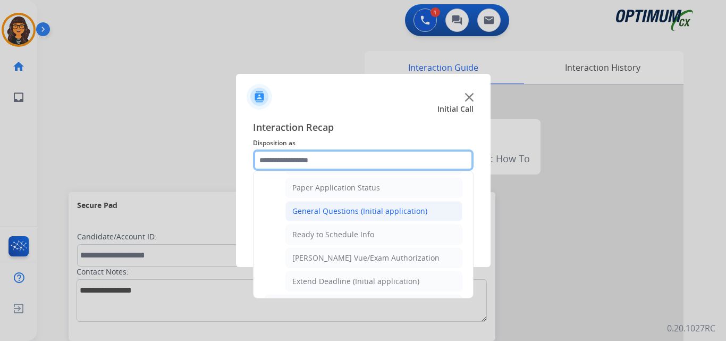
scroll to position [578, 0]
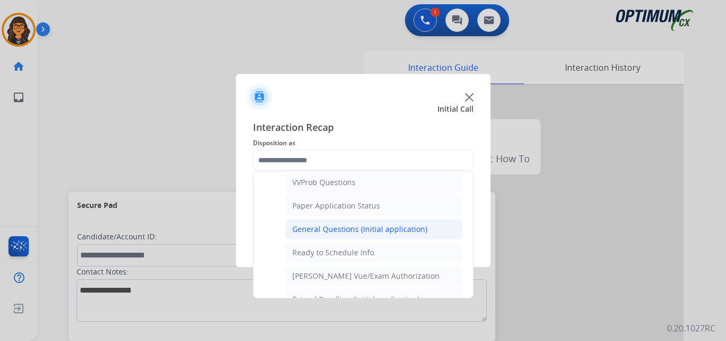
click at [348, 230] on div "General Questions (Initial application)" at bounding box center [359, 229] width 135 height 11
type input "**********"
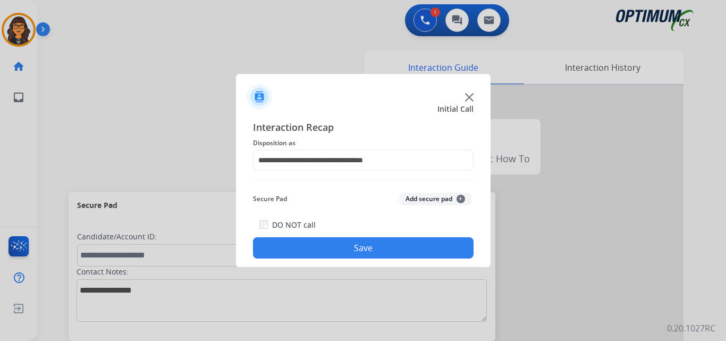
click at [343, 240] on button "Save" at bounding box center [363, 247] width 221 height 21
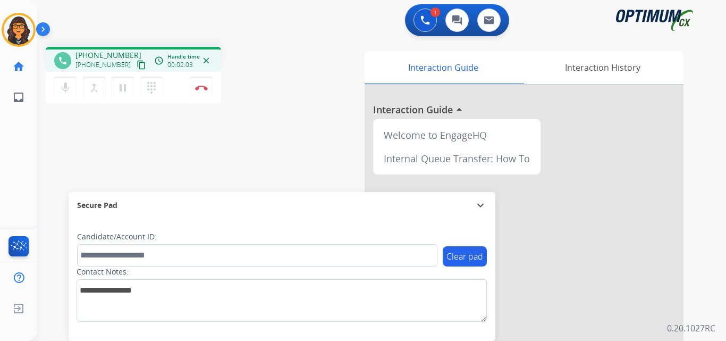
click at [137, 64] on mat-icon "content_copy" at bounding box center [142, 65] width 10 height 10
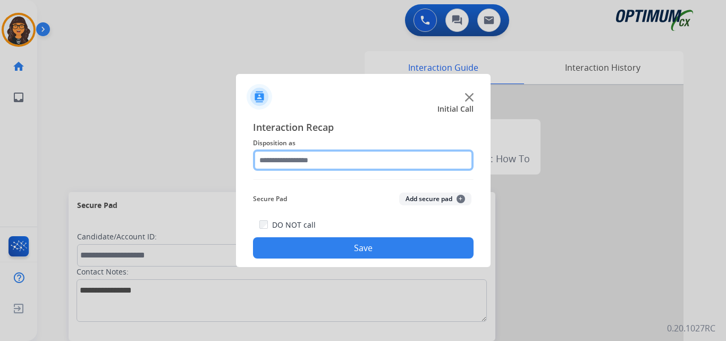
click at [274, 162] on input "text" at bounding box center [363, 159] width 221 height 21
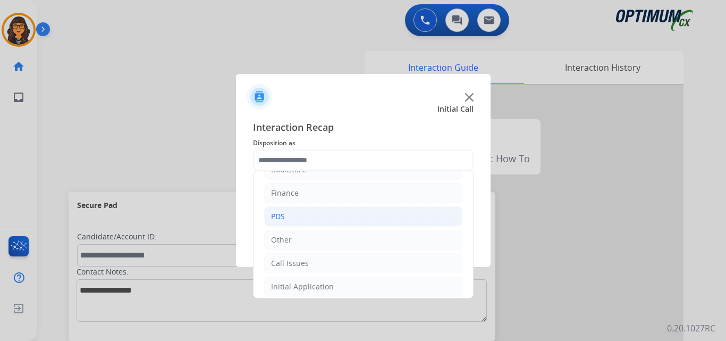
click at [279, 210] on li "PDS" at bounding box center [363, 216] width 198 height 20
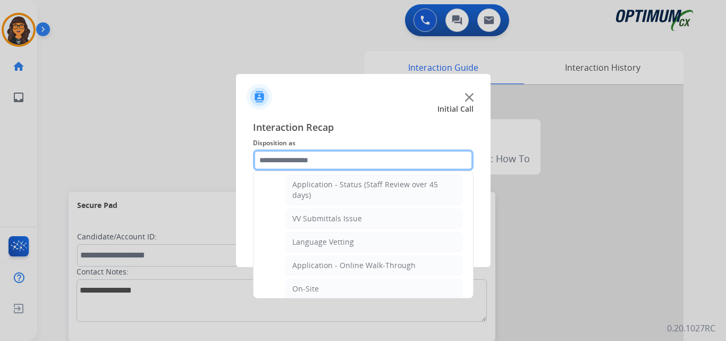
scroll to position [232, 0]
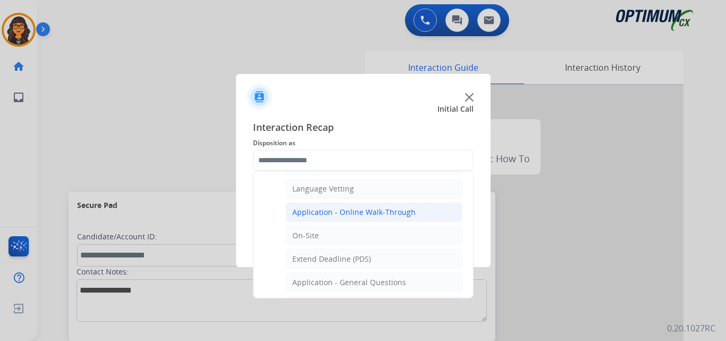
click at [355, 213] on div "Application - Online Walk-Through" at bounding box center [353, 212] width 123 height 11
type input "**********"
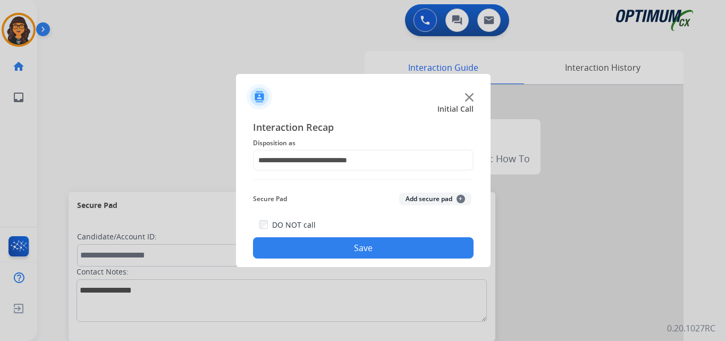
drag, startPoint x: 358, startPoint y: 247, endPoint x: 275, endPoint y: 109, distance: 160.2
click at [358, 247] on button "Save" at bounding box center [363, 247] width 221 height 21
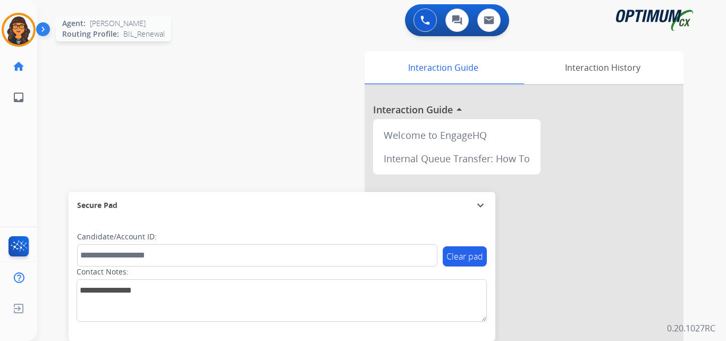
drag, startPoint x: 11, startPoint y: 28, endPoint x: 26, endPoint y: 29, distance: 14.9
click at [11, 28] on img at bounding box center [19, 30] width 30 height 30
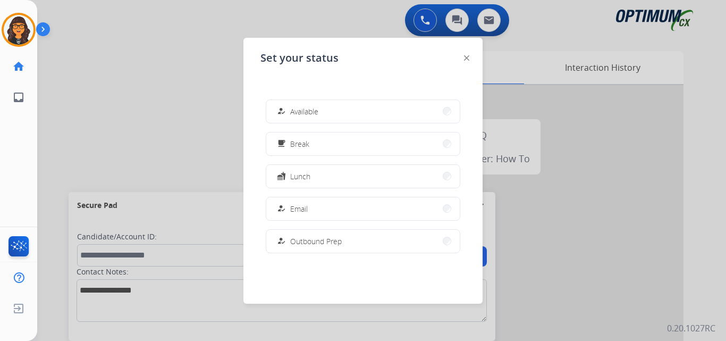
click at [316, 116] on div "how_to_reg Available" at bounding box center [297, 111] width 44 height 13
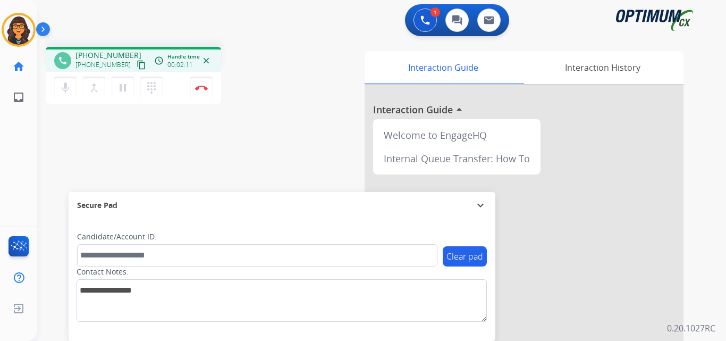
click at [137, 65] on mat-icon "content_copy" at bounding box center [142, 65] width 10 height 10
click at [199, 88] on img at bounding box center [201, 87] width 13 height 5
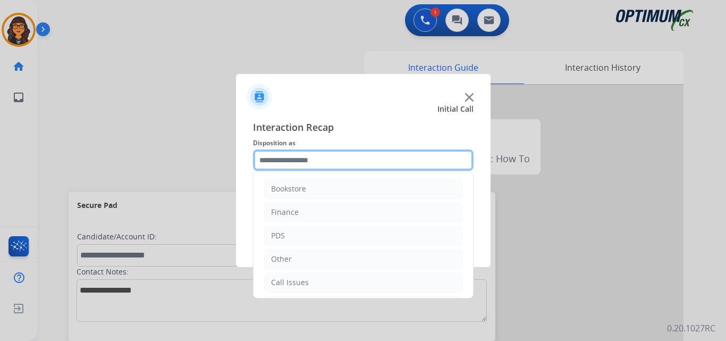
click at [302, 160] on input "text" at bounding box center [363, 159] width 221 height 21
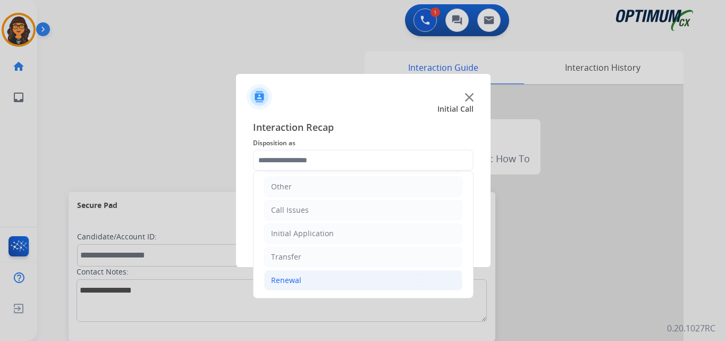
click at [290, 281] on div "Renewal" at bounding box center [286, 280] width 30 height 11
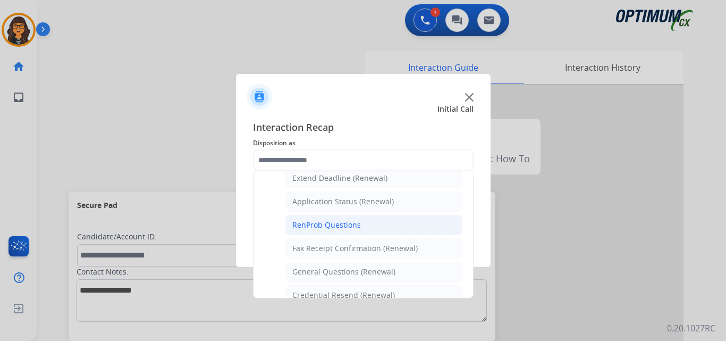
click at [340, 227] on div "RenProb Questions" at bounding box center [326, 224] width 69 height 11
type input "**********"
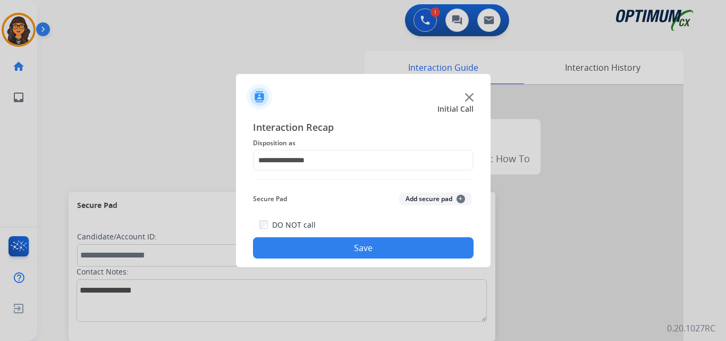
click at [346, 248] on button "Save" at bounding box center [363, 247] width 221 height 21
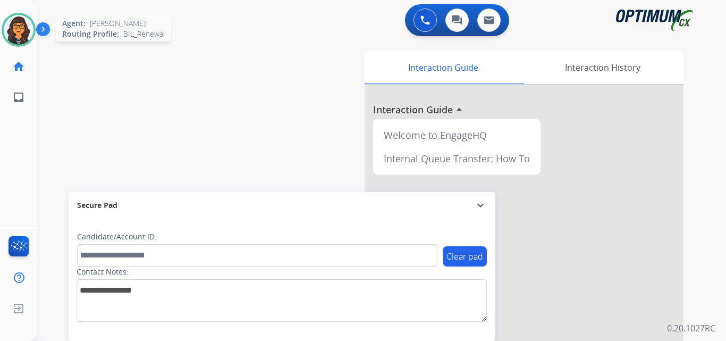
click at [23, 27] on img at bounding box center [19, 30] width 30 height 30
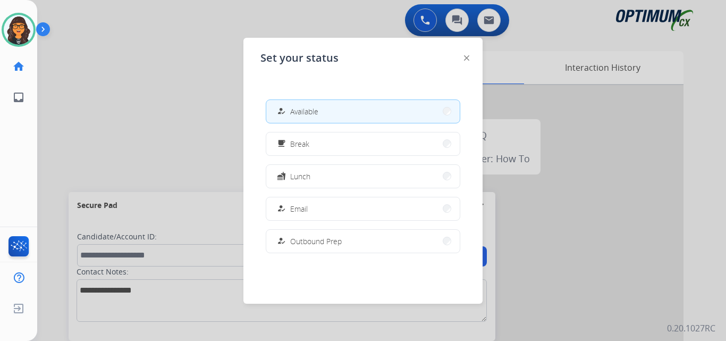
click at [277, 131] on div "how_to_reg Available free_breakfast Break fastfood Lunch how_to_reg Email how_t…" at bounding box center [362, 176] width 205 height 170
click at [331, 148] on button "free_breakfast Break" at bounding box center [362, 143] width 193 height 23
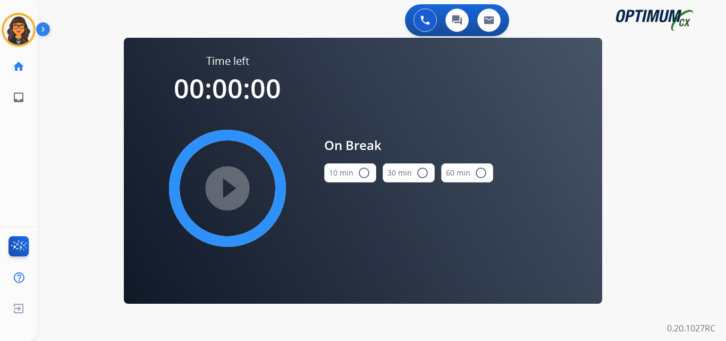
drag, startPoint x: 339, startPoint y: 171, endPoint x: 259, endPoint y: 180, distance: 79.7
click at [338, 171] on button "10 min radio_button_unchecked" at bounding box center [350, 172] width 52 height 19
click at [233, 182] on mat-icon "play_circle_filled" at bounding box center [227, 188] width 13 height 13
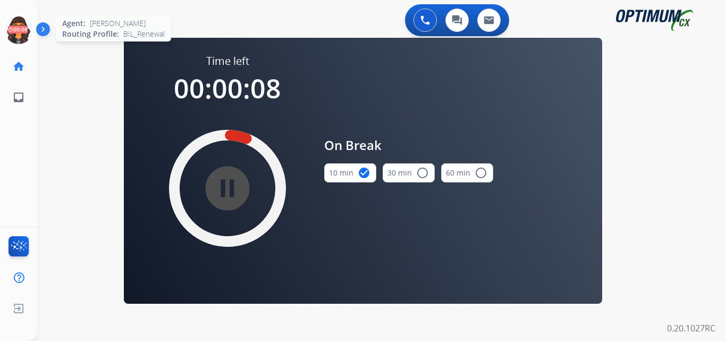
click at [13, 29] on icon at bounding box center [19, 30] width 35 height 35
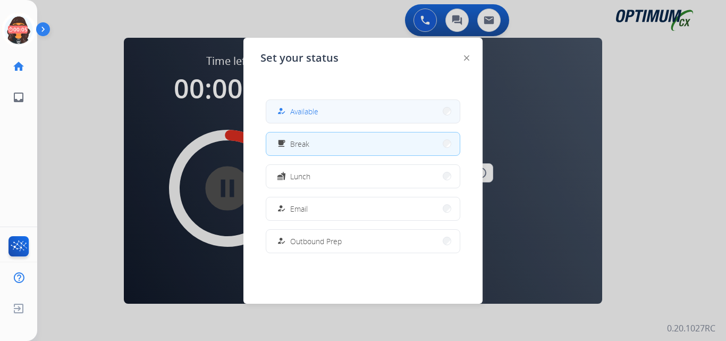
click at [306, 111] on span "Available" at bounding box center [304, 111] width 28 height 11
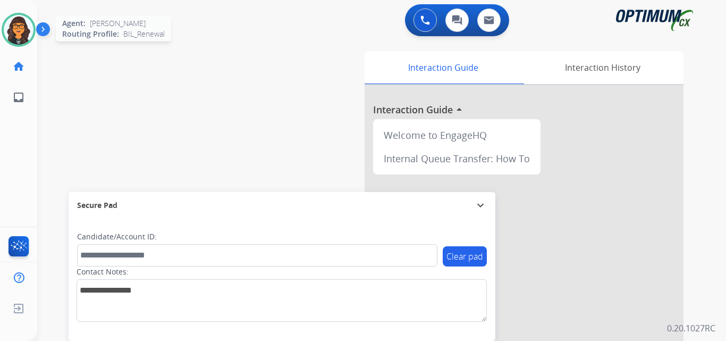
click at [25, 19] on img at bounding box center [19, 30] width 30 height 30
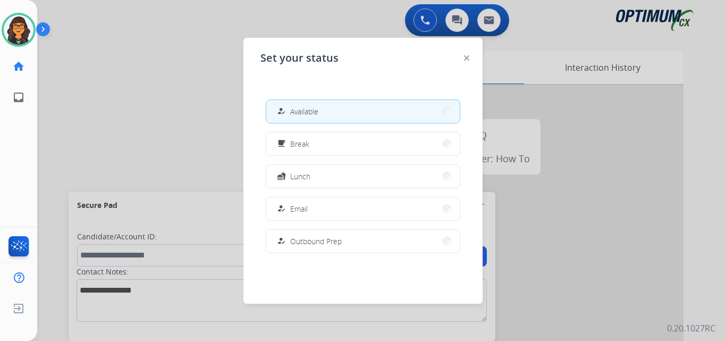
click at [469, 58] on div "Set your status how_to_reg Available free_breakfast Break fastfood Lunch how_to…" at bounding box center [362, 171] width 239 height 266
click at [467, 59] on img at bounding box center [466, 57] width 5 height 5
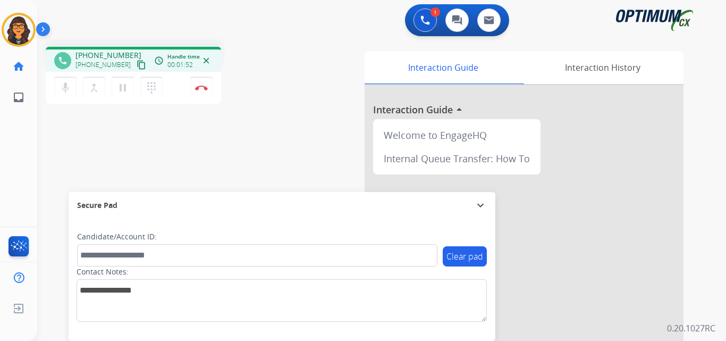
click at [137, 64] on mat-icon "content_copy" at bounding box center [142, 65] width 10 height 10
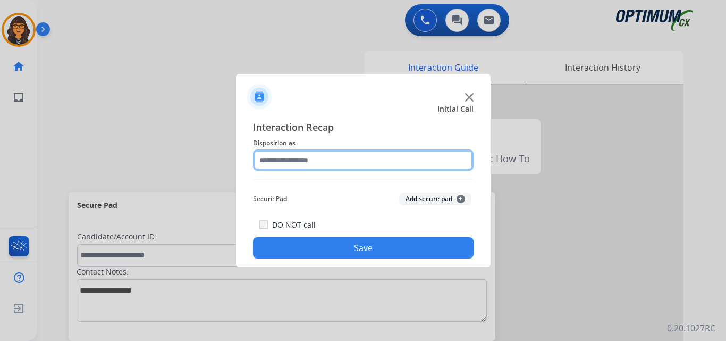
click at [292, 160] on input "text" at bounding box center [363, 159] width 221 height 21
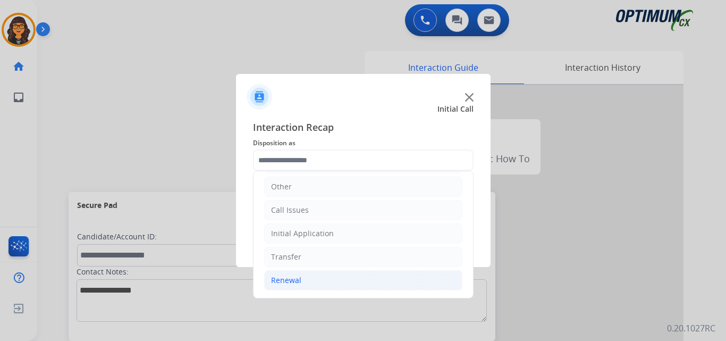
click at [285, 284] on div "Renewal" at bounding box center [286, 280] width 30 height 11
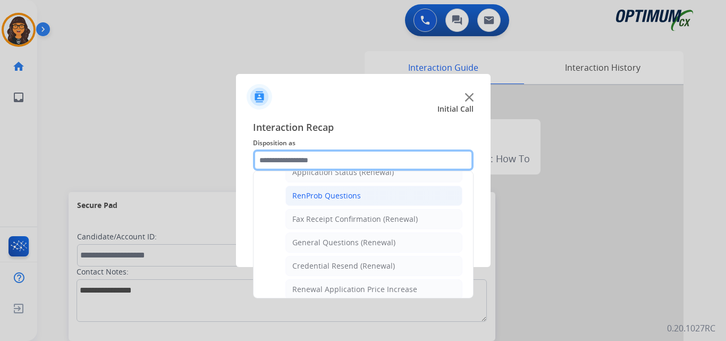
scroll to position [285, 0]
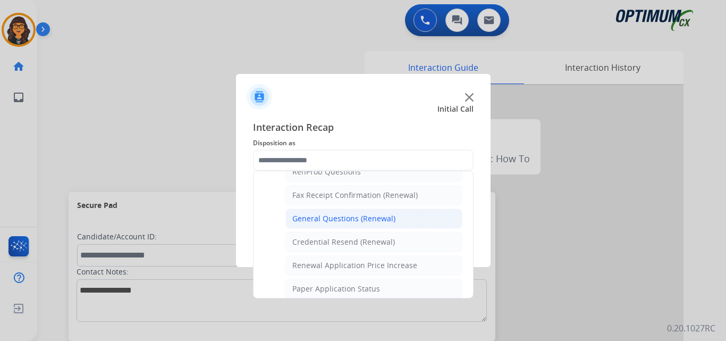
click at [354, 214] on div "General Questions (Renewal)" at bounding box center [343, 218] width 103 height 11
type input "**********"
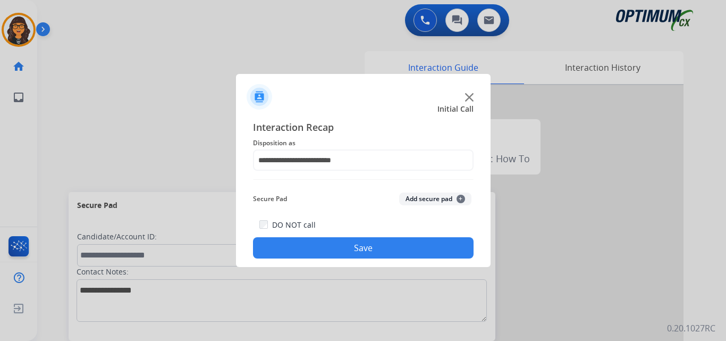
click at [346, 246] on button "Save" at bounding box center [363, 247] width 221 height 21
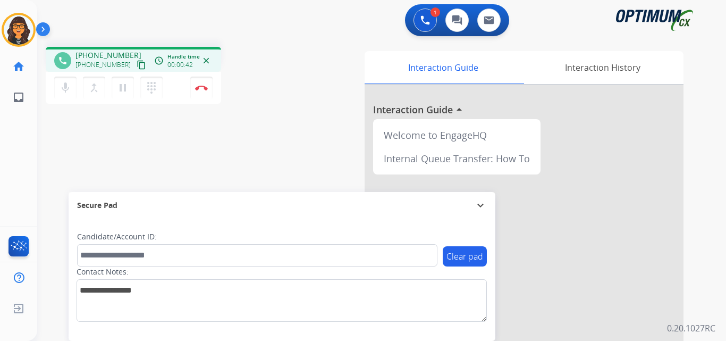
click at [137, 66] on mat-icon "content_copy" at bounding box center [142, 65] width 10 height 10
click at [206, 84] on button "Disconnect" at bounding box center [201, 88] width 22 height 22
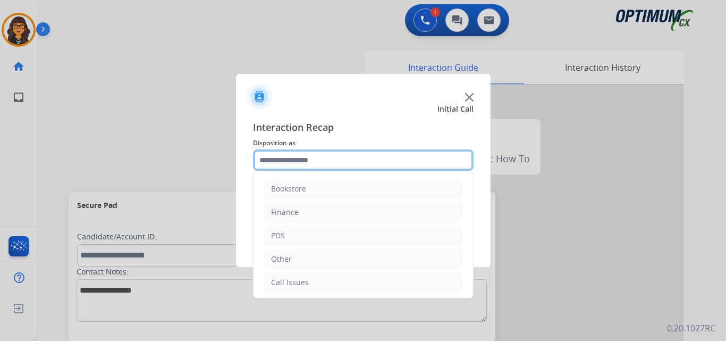
click at [294, 157] on input "text" at bounding box center [363, 159] width 221 height 21
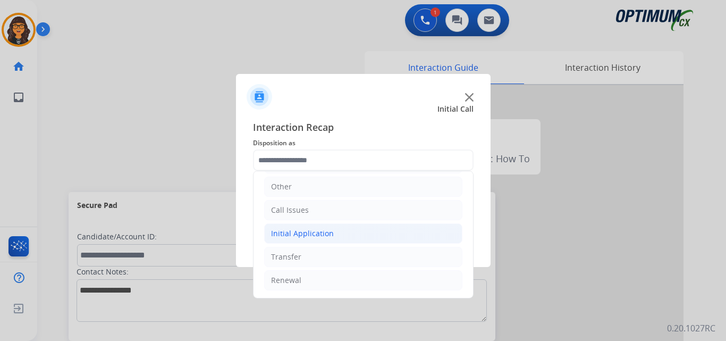
click at [308, 235] on div "Initial Application" at bounding box center [302, 233] width 63 height 11
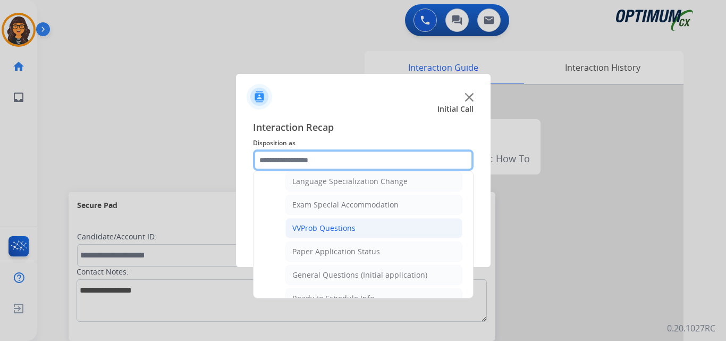
scroll to position [551, 0]
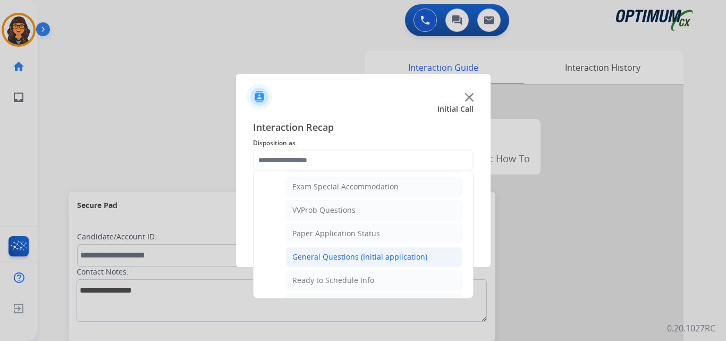
click at [336, 259] on div "General Questions (Initial application)" at bounding box center [359, 256] width 135 height 11
type input "**********"
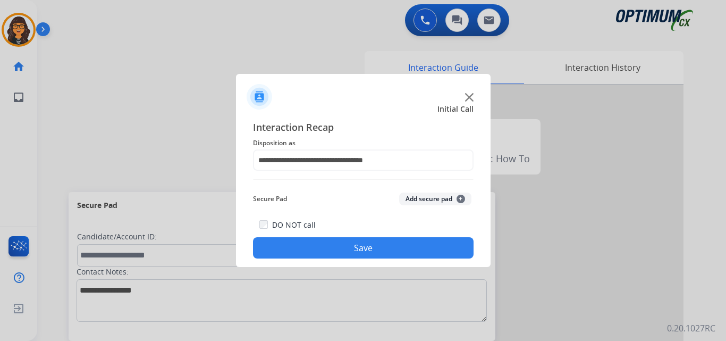
drag, startPoint x: 349, startPoint y: 251, endPoint x: 329, endPoint y: 225, distance: 32.6
click at [350, 250] on button "Save" at bounding box center [363, 247] width 221 height 21
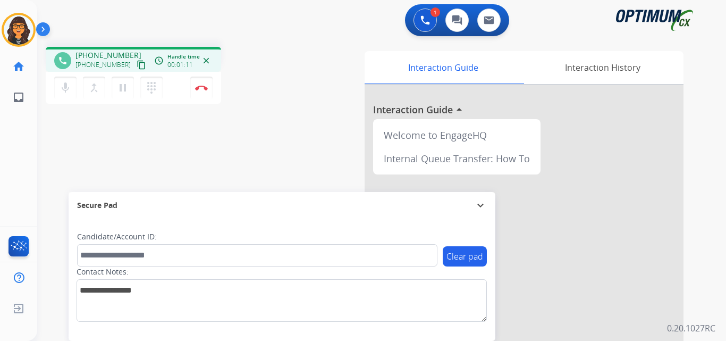
click at [137, 64] on mat-icon "content_copy" at bounding box center [142, 65] width 10 height 10
click at [202, 87] on img at bounding box center [201, 87] width 13 height 5
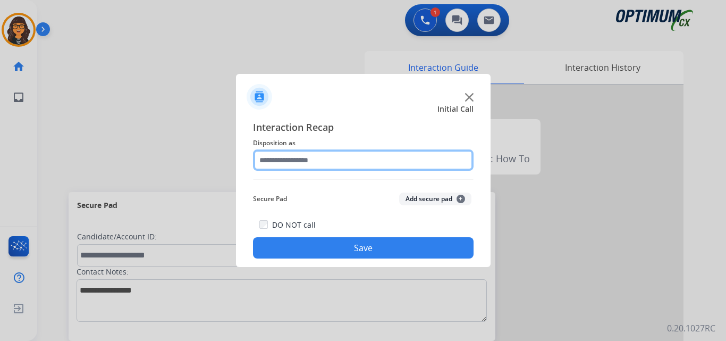
click at [310, 162] on input "text" at bounding box center [363, 159] width 221 height 21
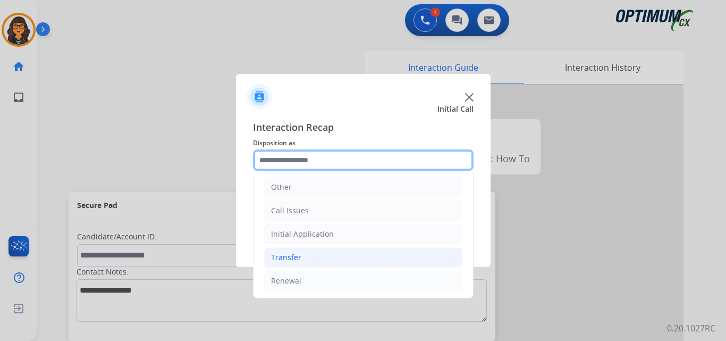
scroll to position [72, 0]
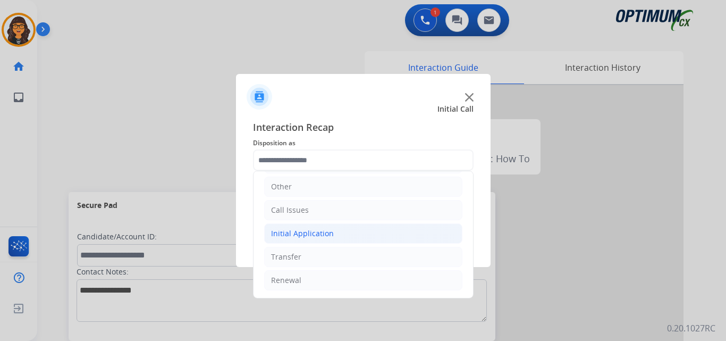
click at [317, 233] on div "Initial Application" at bounding box center [302, 233] width 63 height 11
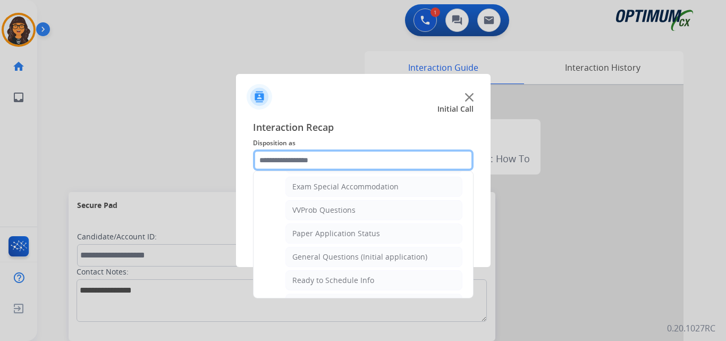
scroll to position [604, 0]
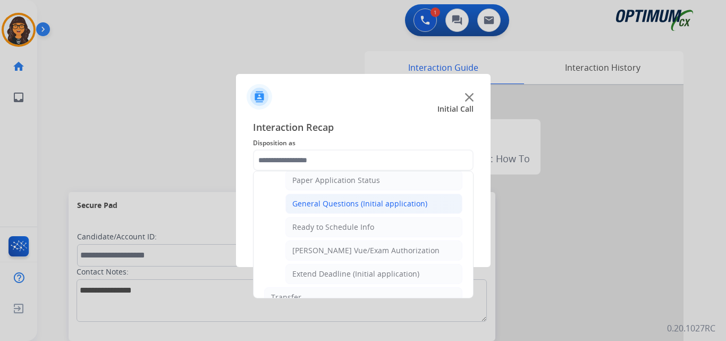
click at [367, 197] on li "General Questions (Initial application)" at bounding box center [373, 203] width 177 height 20
type input "**********"
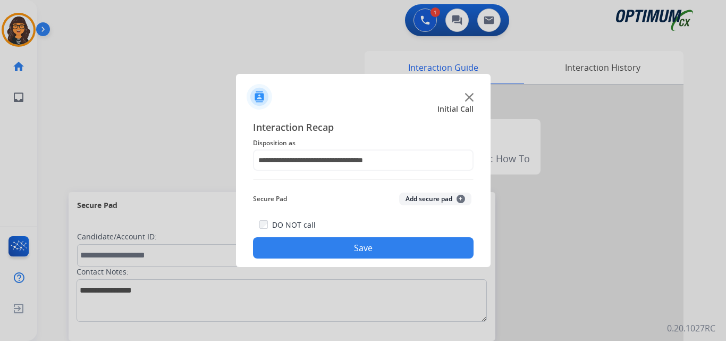
click at [360, 245] on button "Save" at bounding box center [363, 247] width 221 height 21
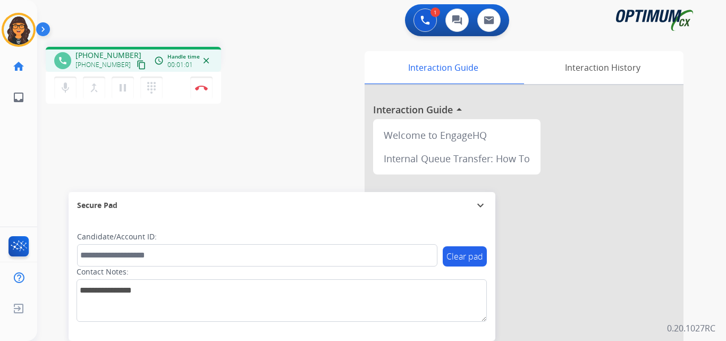
click at [137, 68] on mat-icon "content_copy" at bounding box center [142, 65] width 10 height 10
click at [204, 91] on button "Disconnect" at bounding box center [201, 88] width 22 height 22
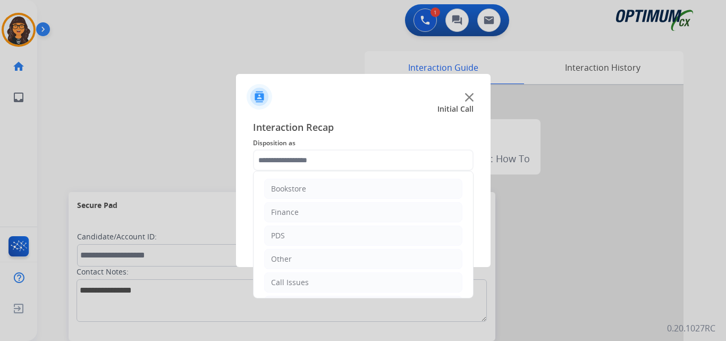
click at [299, 161] on input "text" at bounding box center [363, 159] width 221 height 21
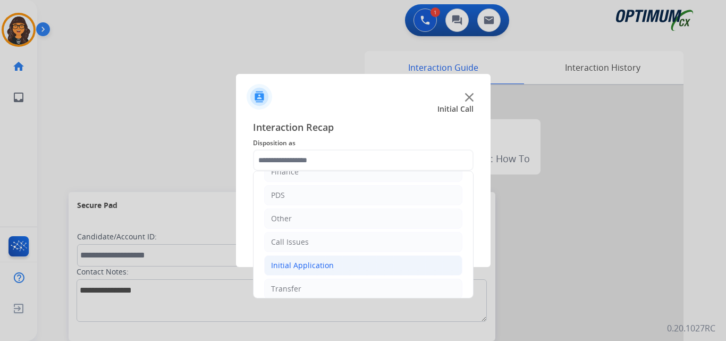
scroll to position [72, 0]
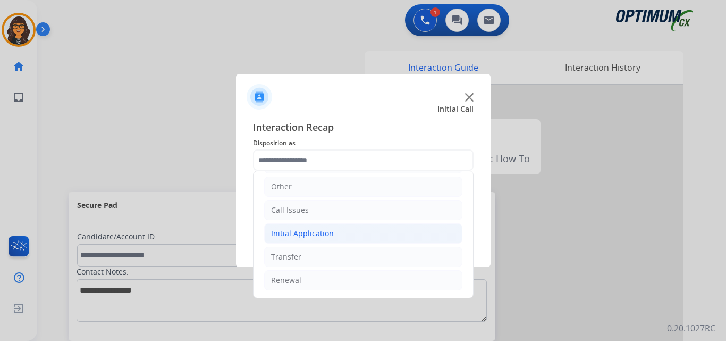
click at [303, 230] on div "Initial Application" at bounding box center [302, 233] width 63 height 11
click at [327, 253] on div "Credential Resend (Initial application)" at bounding box center [359, 256] width 134 height 11
type input "**********"
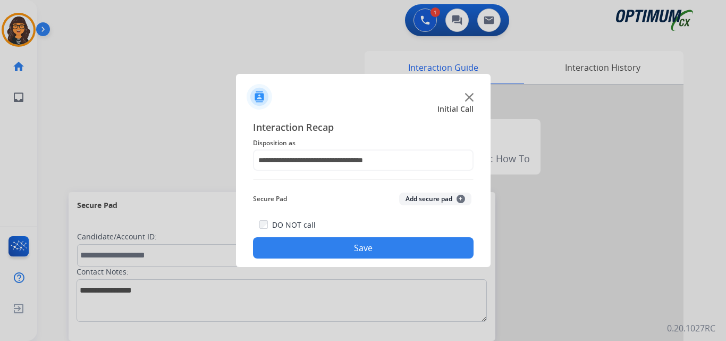
click at [327, 244] on button "Save" at bounding box center [363, 247] width 221 height 21
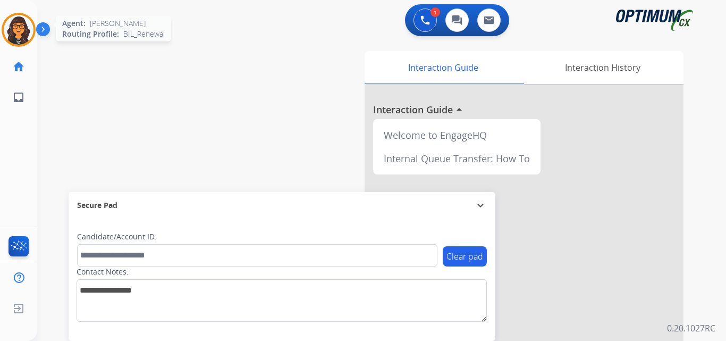
click at [19, 31] on img at bounding box center [19, 30] width 30 height 30
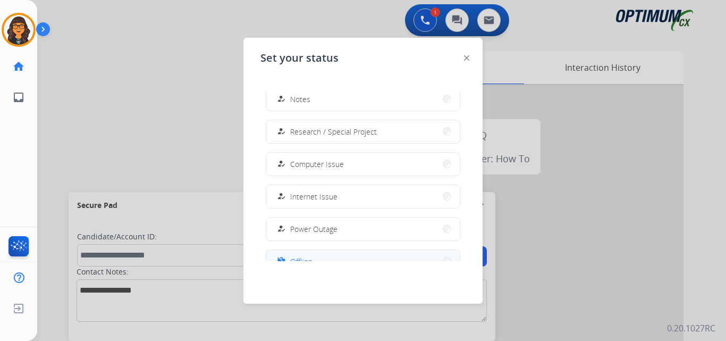
scroll to position [265, 0]
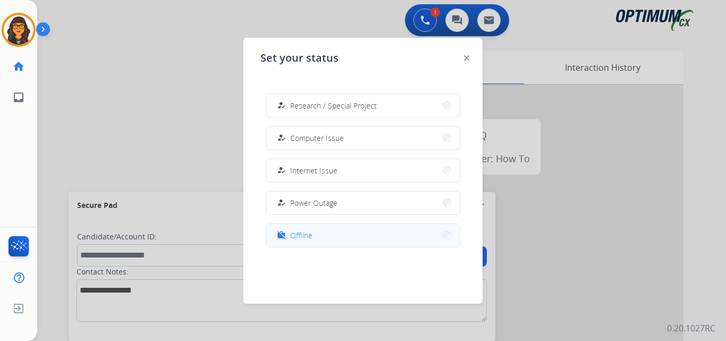
click at [301, 235] on span "Offline" at bounding box center [301, 235] width 22 height 11
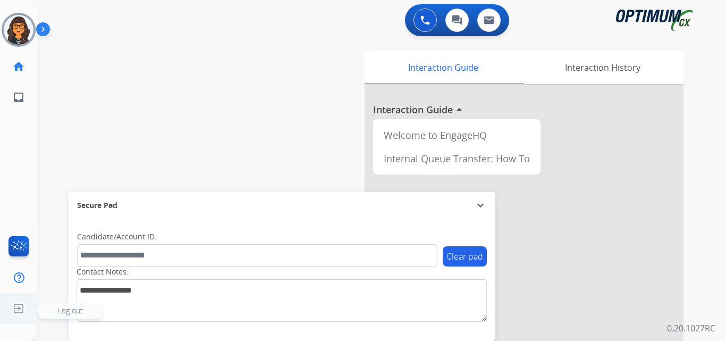
click at [18, 309] on img at bounding box center [18, 308] width 19 height 20
